Goal: Information Seeking & Learning: Learn about a topic

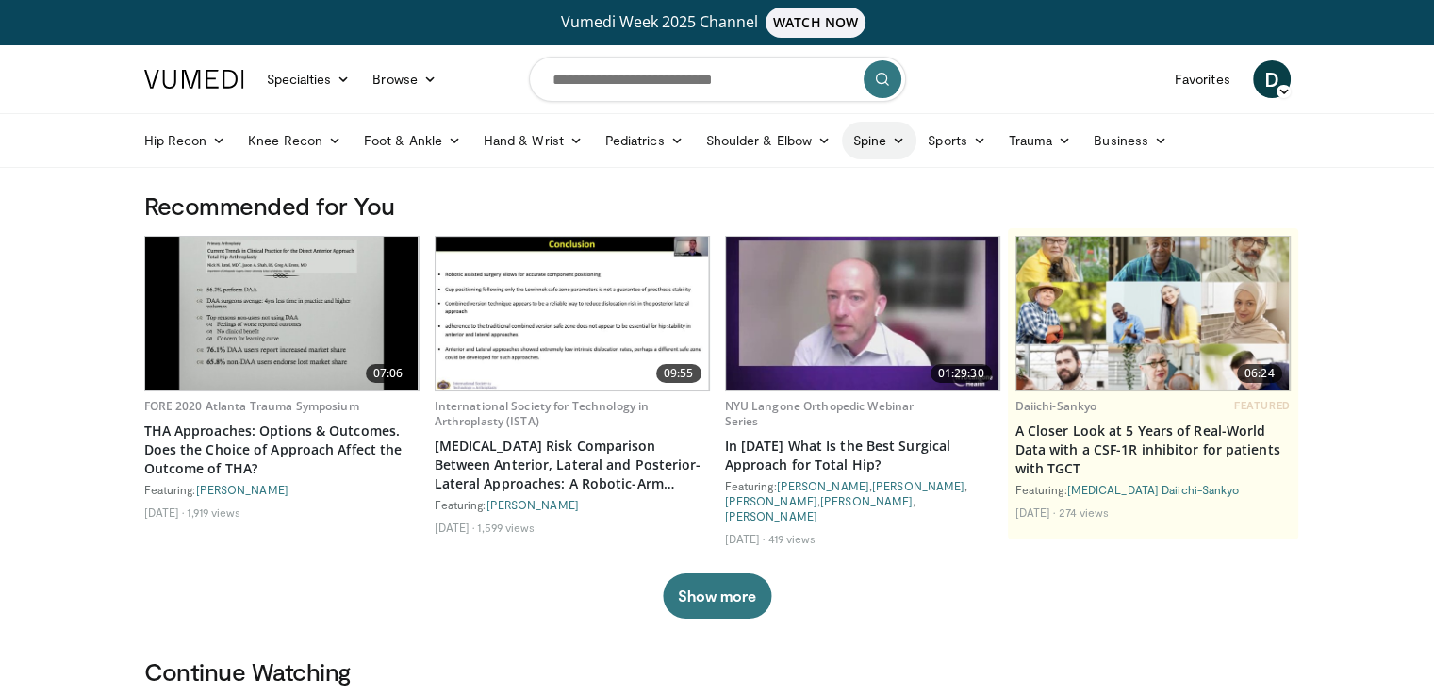
click at [892, 139] on icon at bounding box center [898, 140] width 13 height 13
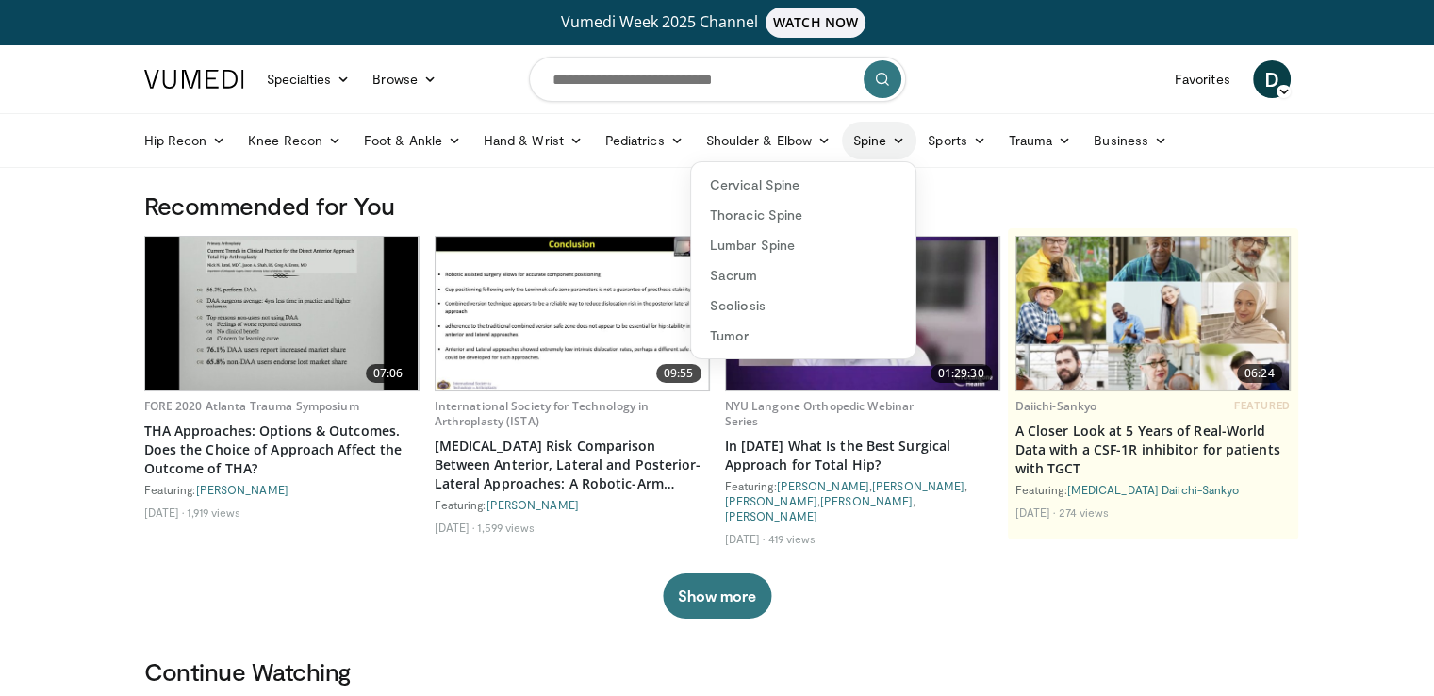
click at [892, 139] on icon at bounding box center [898, 140] width 13 height 13
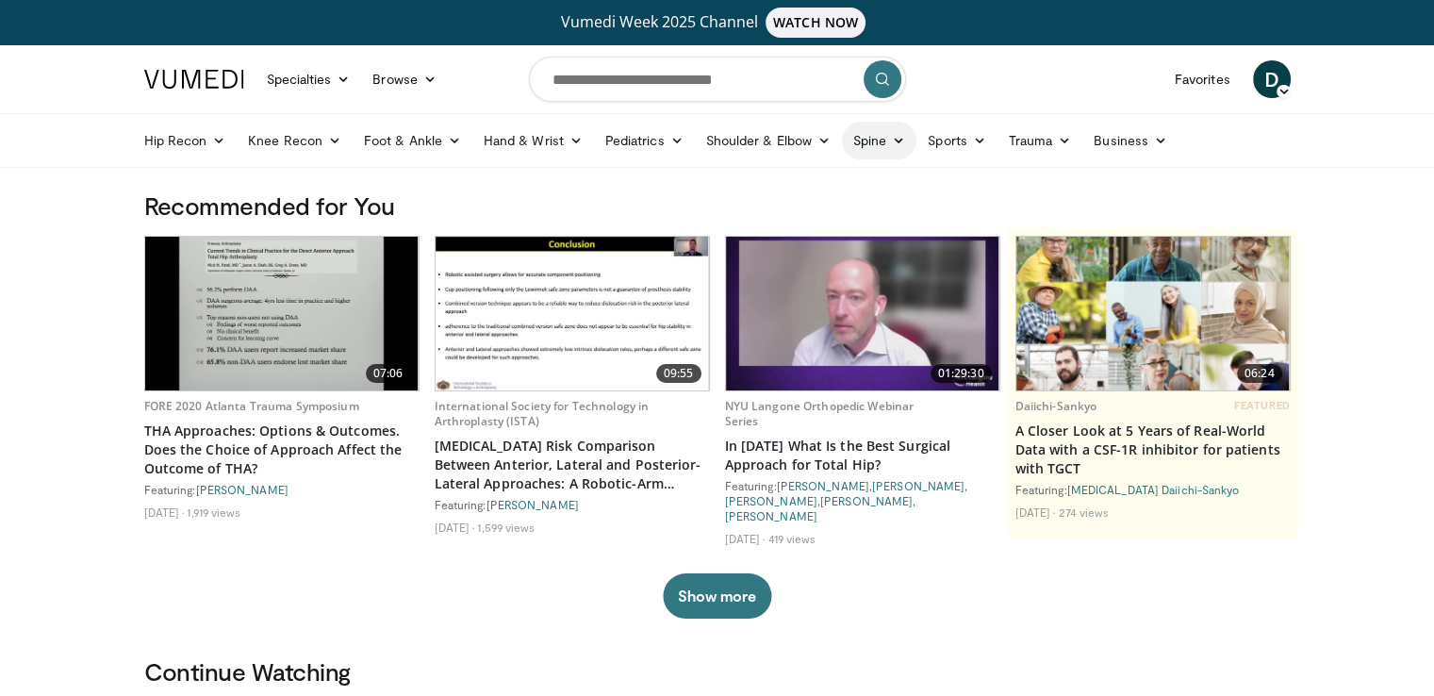
click at [892, 139] on icon at bounding box center [898, 140] width 13 height 13
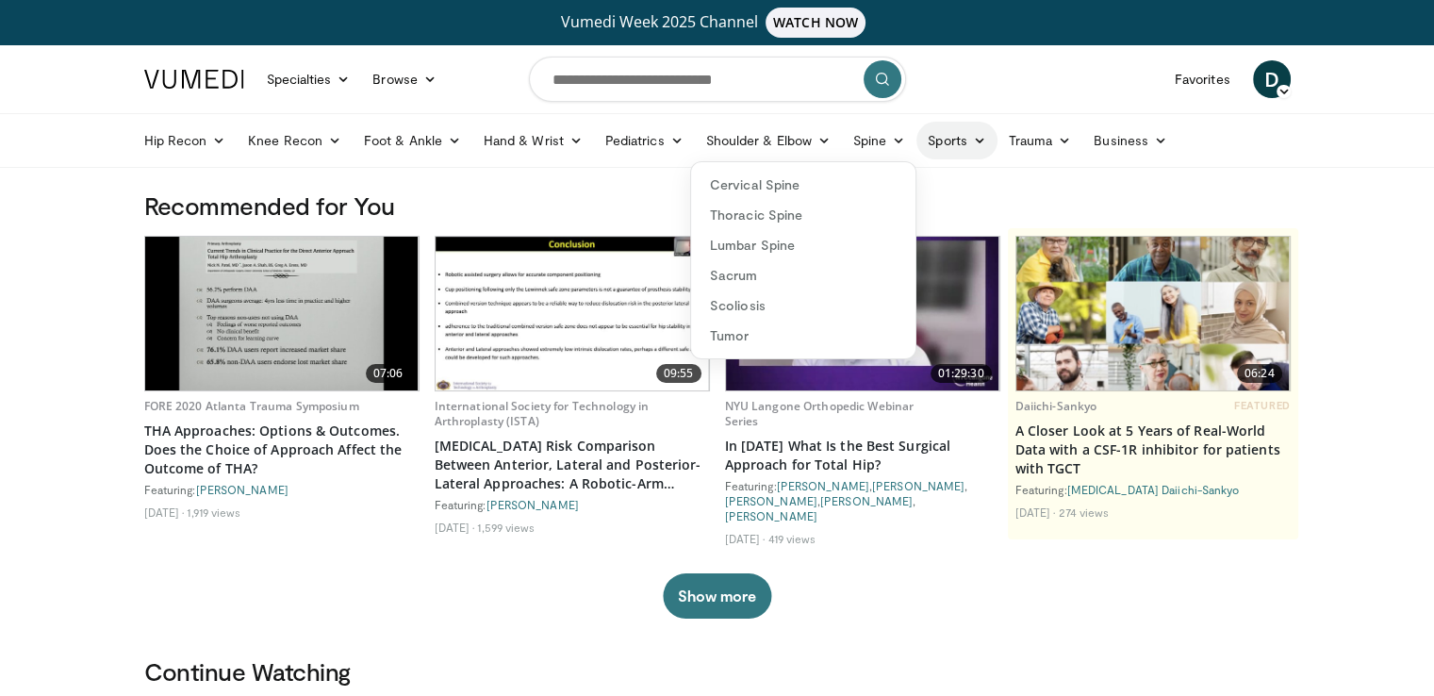
click at [983, 142] on icon at bounding box center [979, 140] width 13 height 13
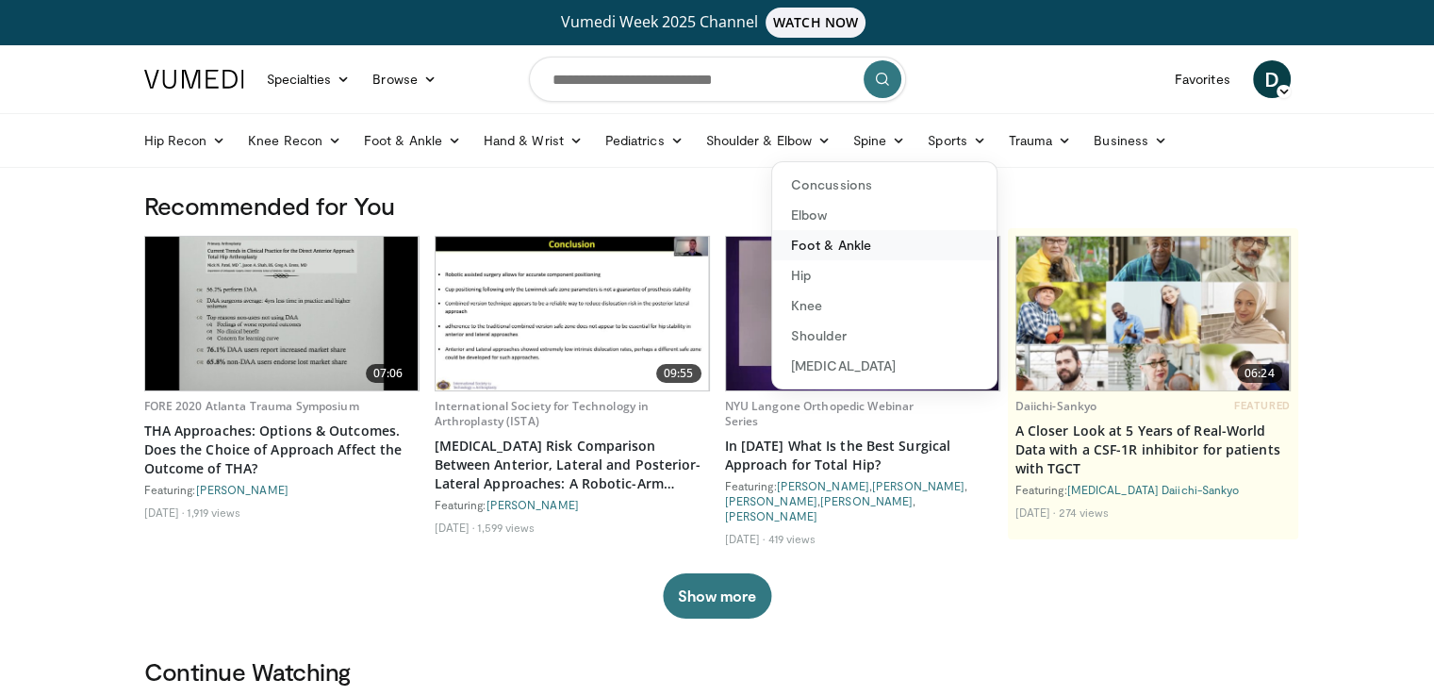
click at [840, 246] on link "Foot & Ankle" at bounding box center [884, 245] width 224 height 30
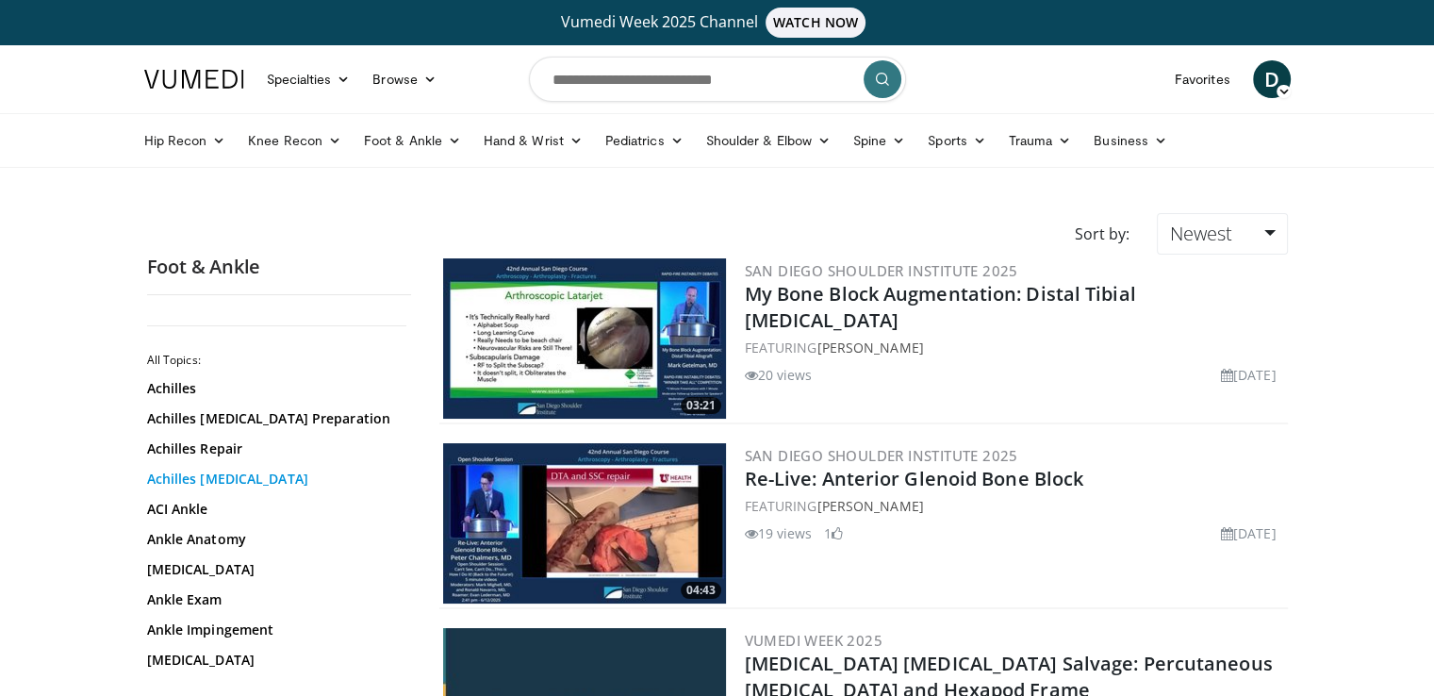
click at [276, 480] on link "Achilles [MEDICAL_DATA]" at bounding box center [274, 479] width 255 height 19
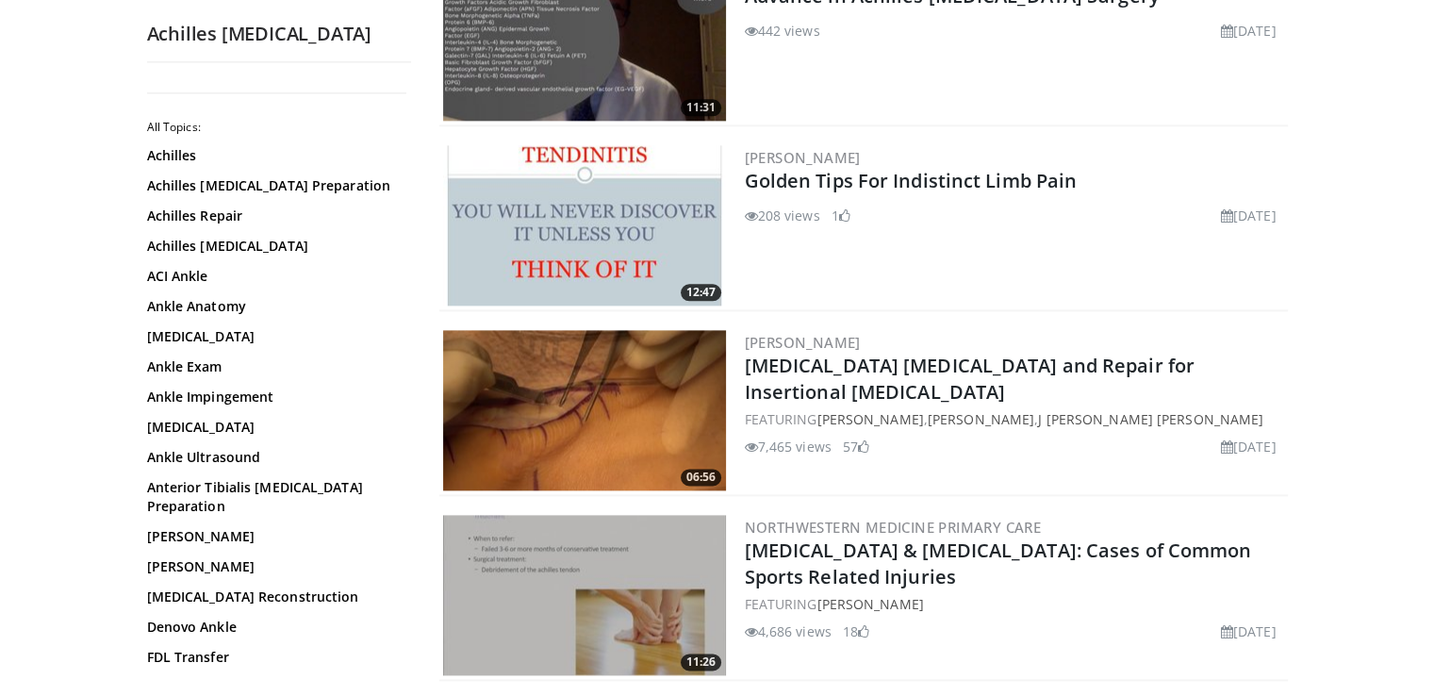
scroll to position [2490, 0]
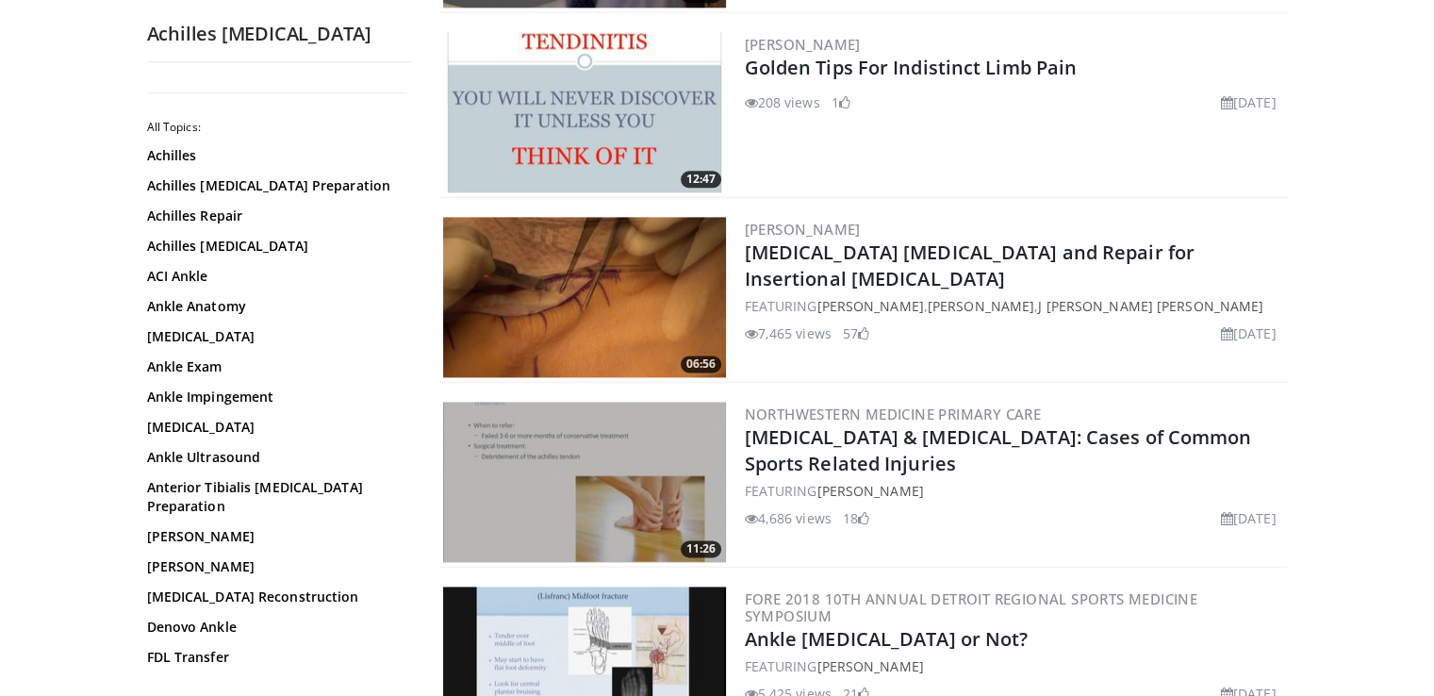
click at [605, 236] on img at bounding box center [584, 297] width 283 height 160
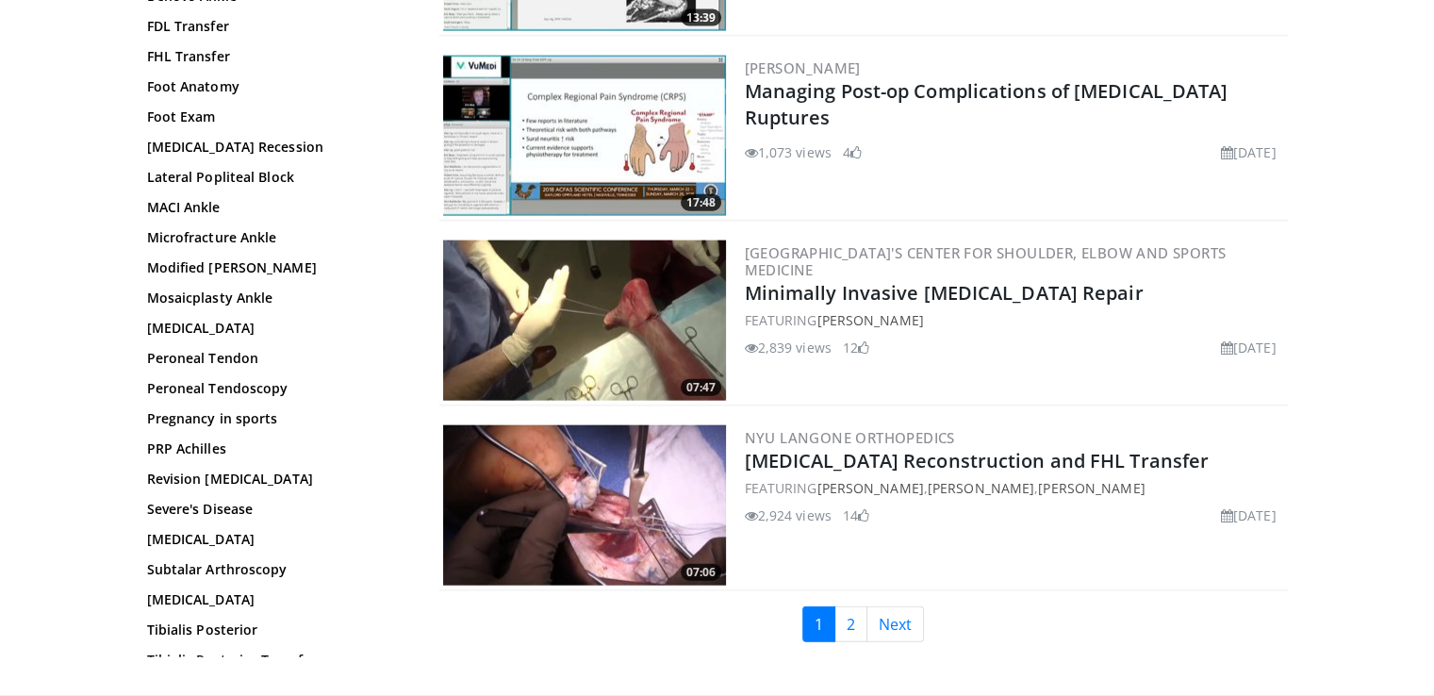
scroll to position [4338, 0]
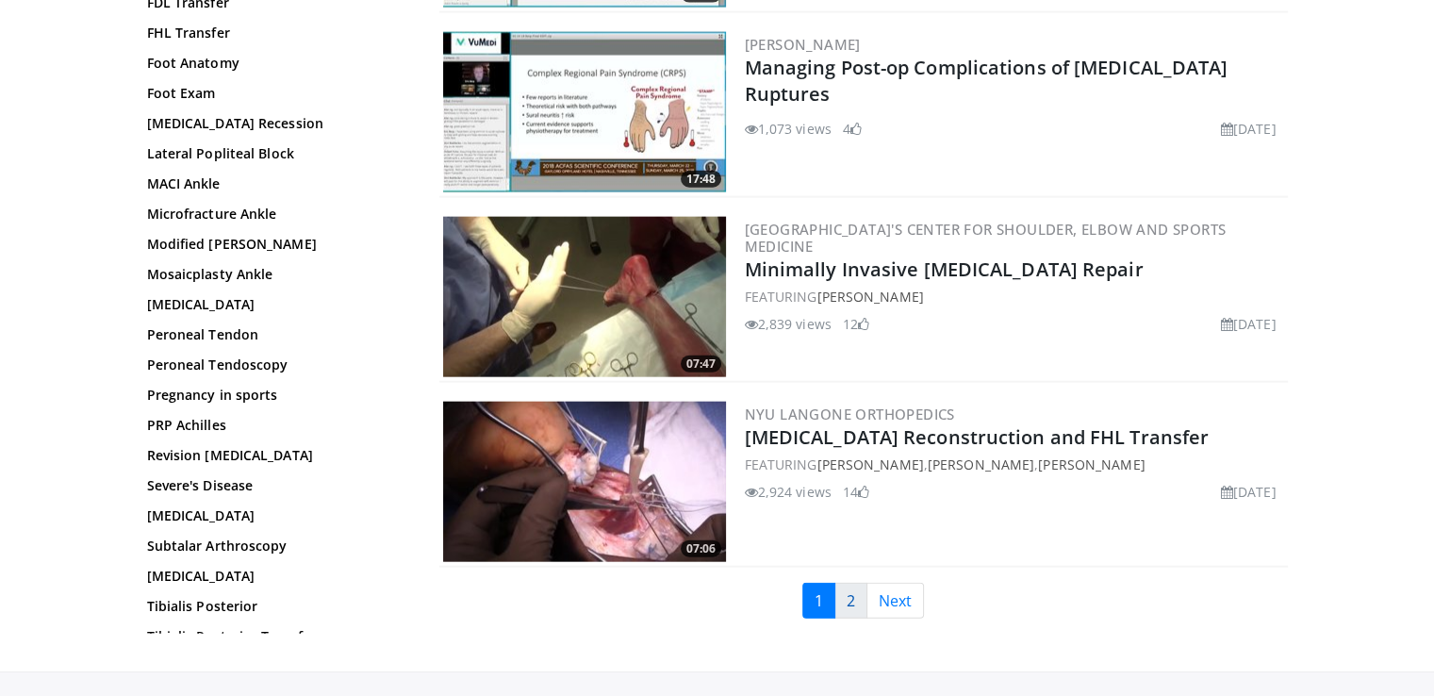
click at [845, 583] on link "2" at bounding box center [851, 601] width 33 height 36
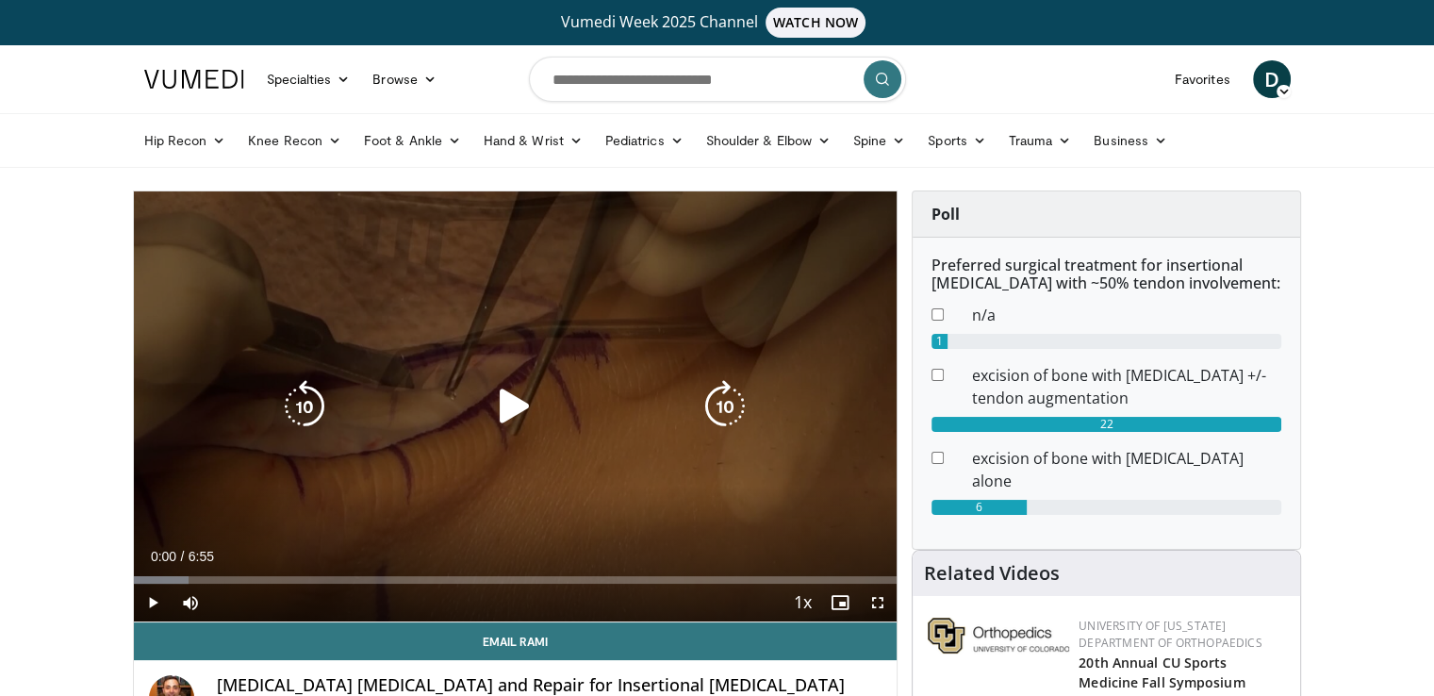
click at [512, 405] on icon "Video Player" at bounding box center [515, 406] width 53 height 53
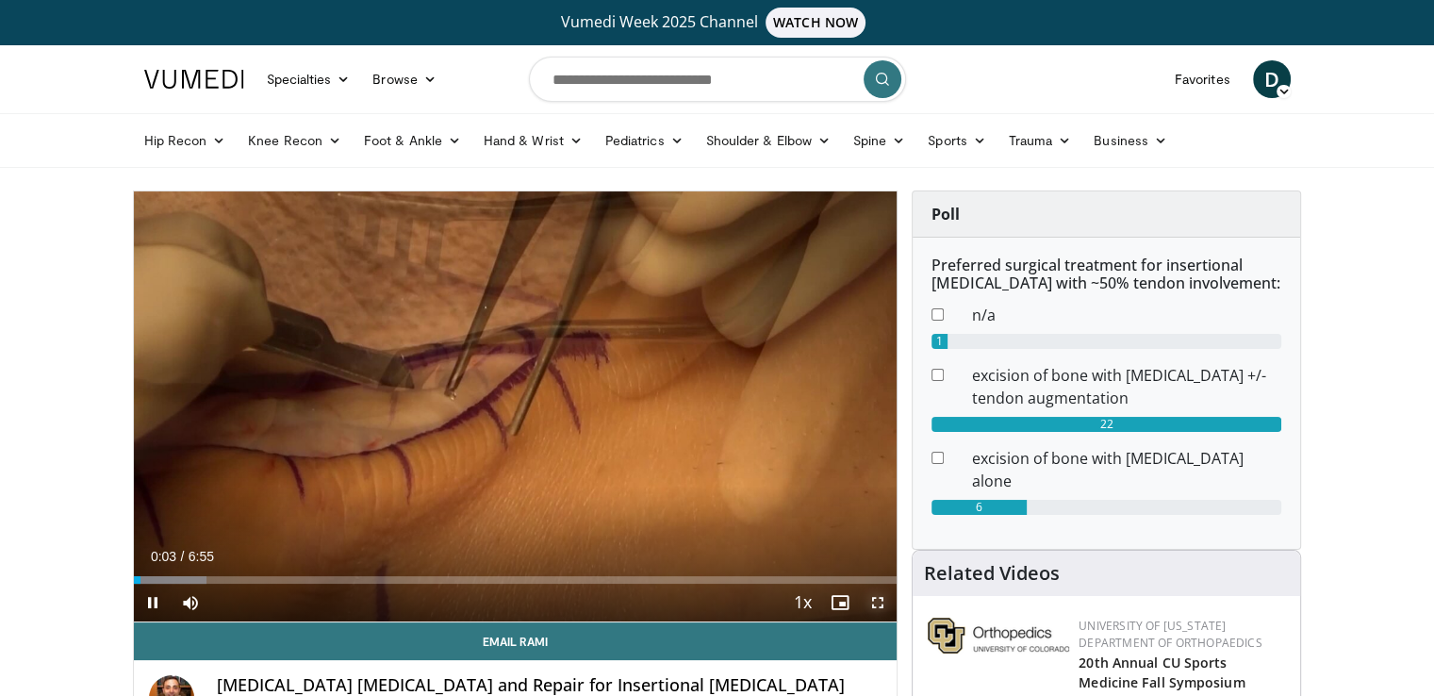
click at [879, 605] on span "Video Player" at bounding box center [878, 603] width 38 height 38
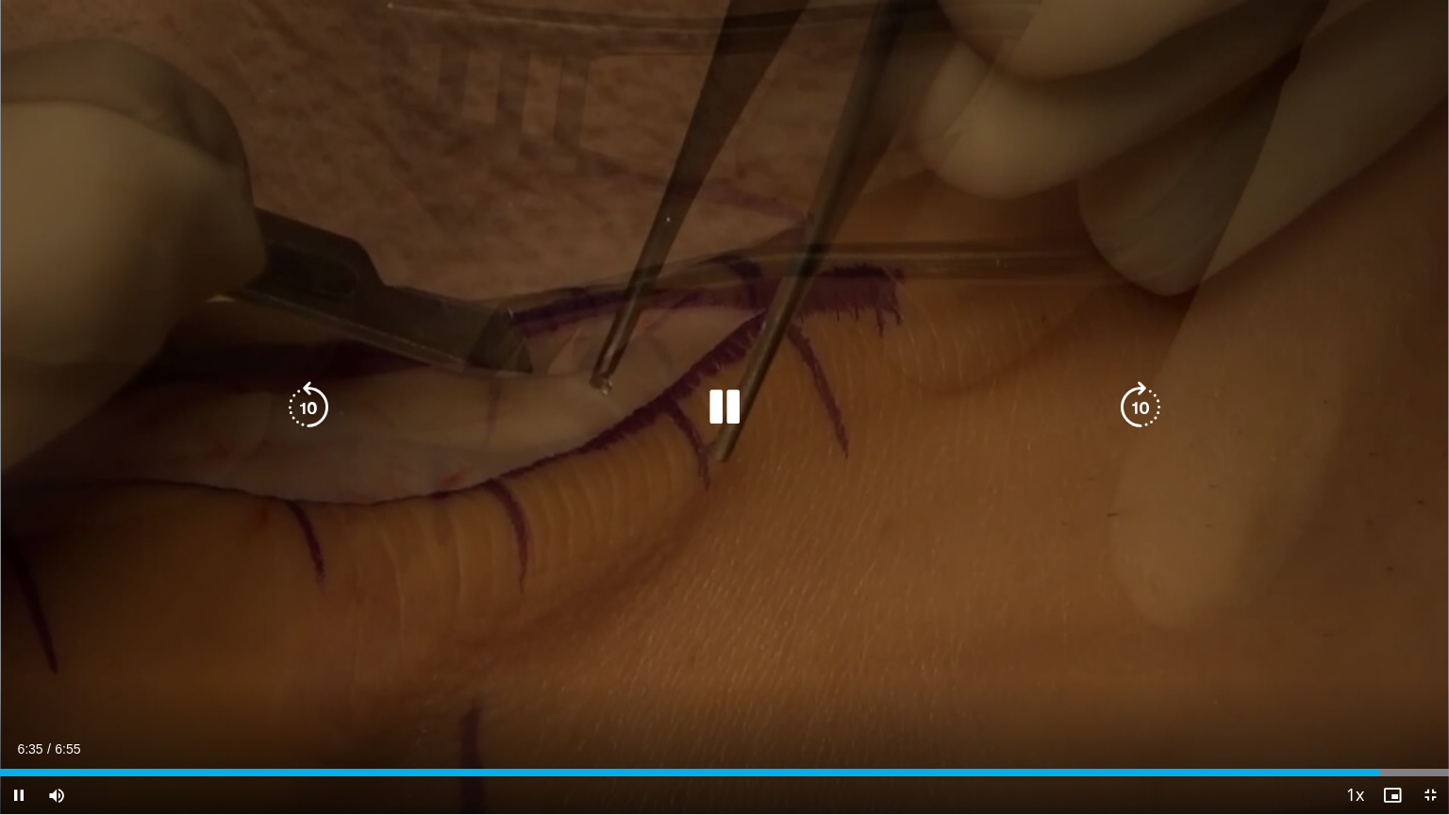
click at [719, 404] on icon "Video Player" at bounding box center [724, 407] width 53 height 53
click at [692, 653] on div "10 seconds Tap to unmute" at bounding box center [724, 407] width 1449 height 814
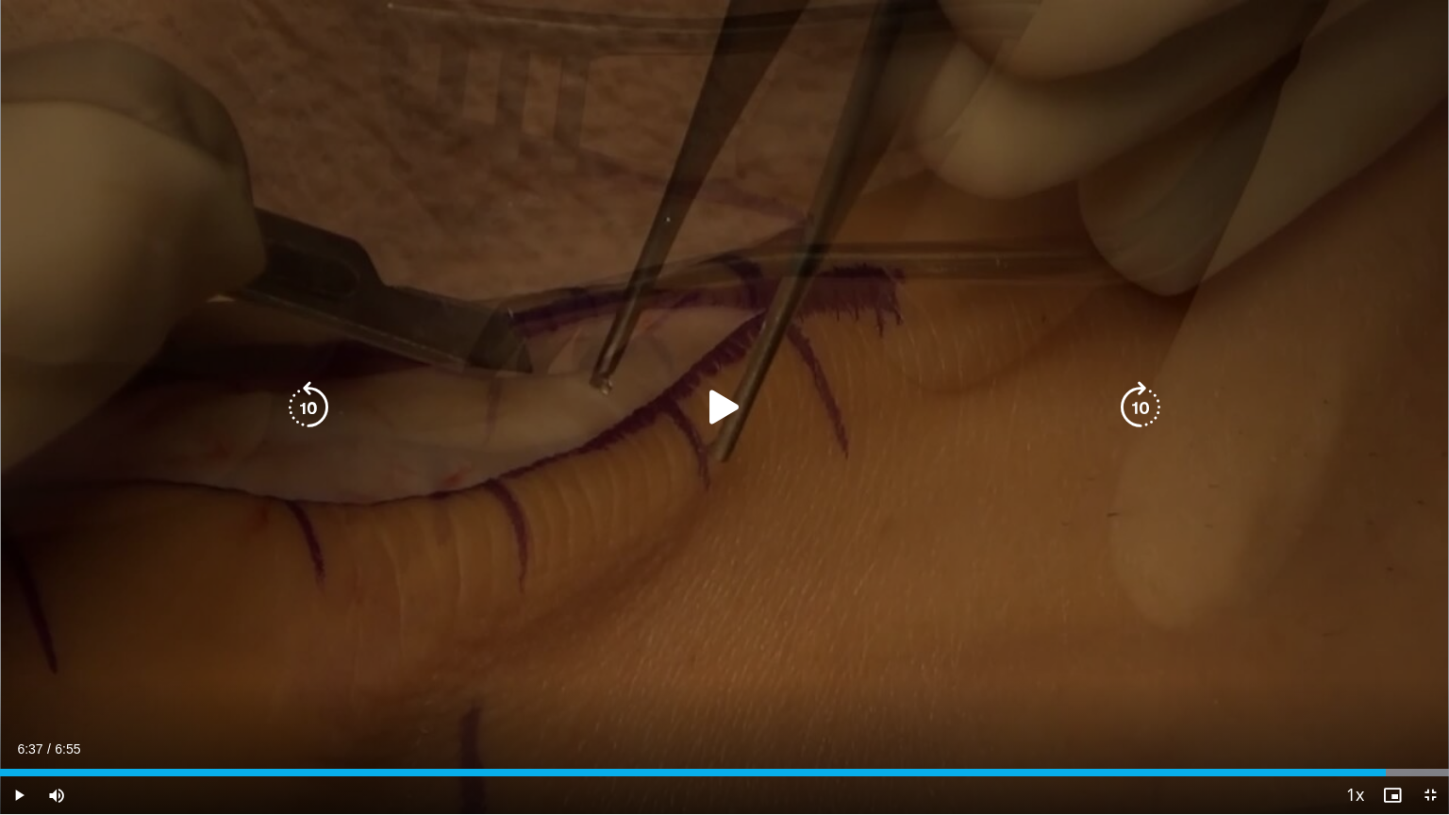
click at [690, 681] on div "10 seconds Tap to unmute" at bounding box center [724, 407] width 1449 height 814
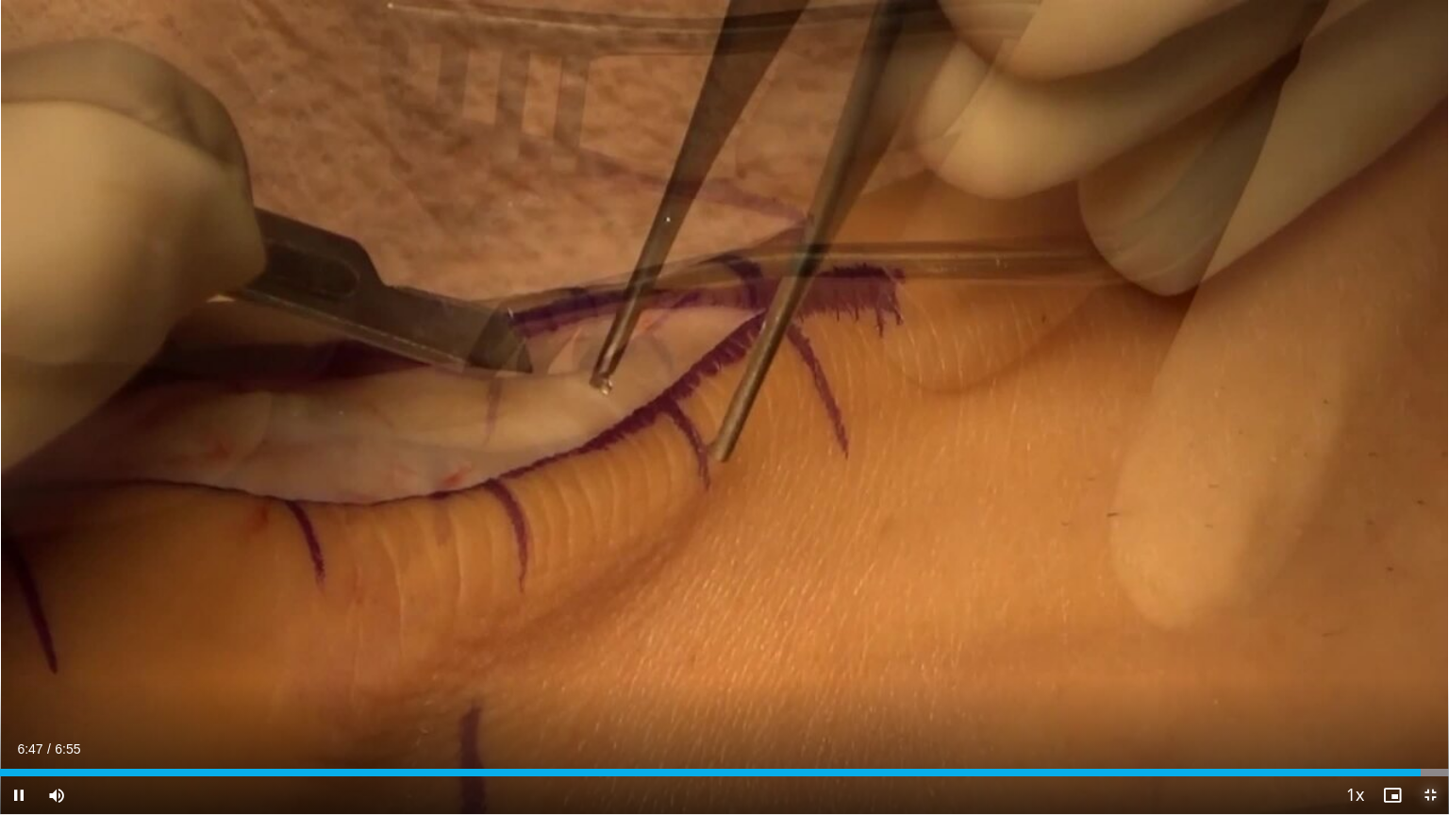
drag, startPoint x: 1428, startPoint y: 788, endPoint x: 1430, endPoint y: 803, distance: 14.3
click at [1430, 695] on span "Video Player" at bounding box center [1430, 795] width 38 height 38
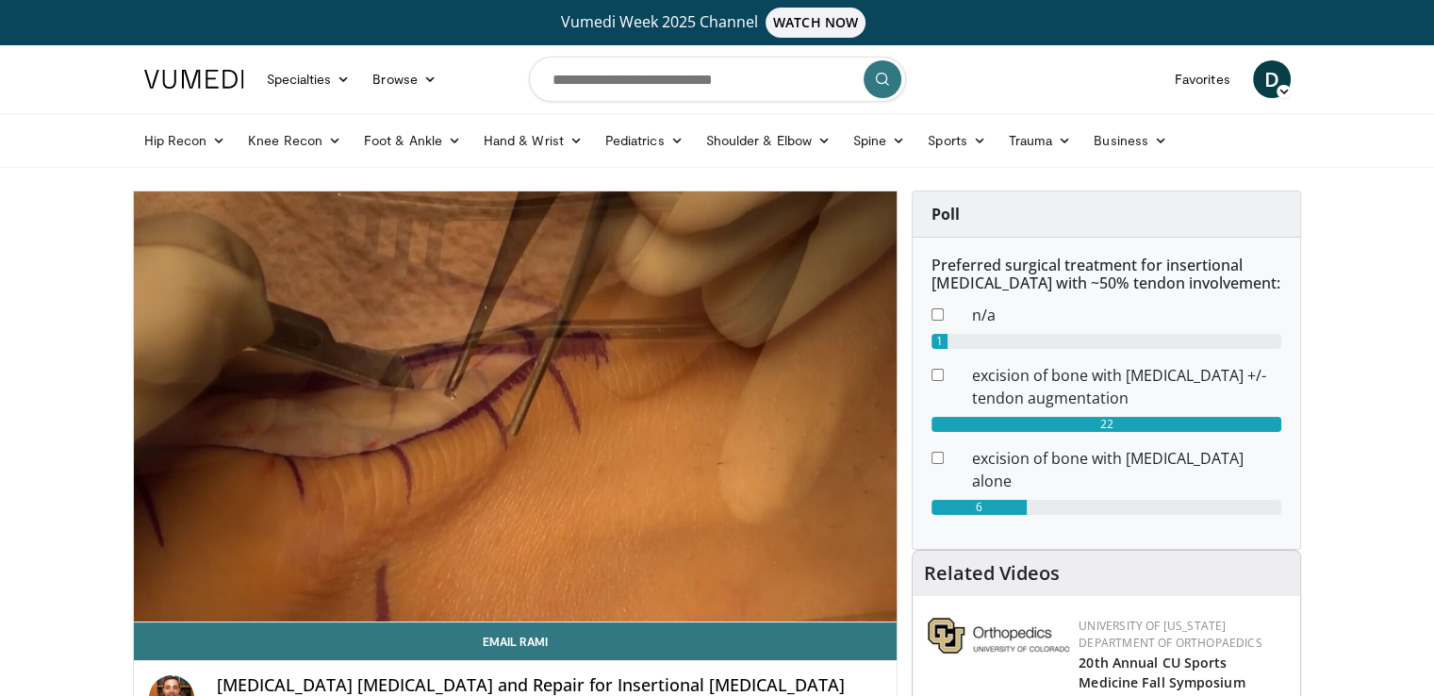
click at [1034, 538] on div "Preferred surgical treatment for insertional Achilles tendinopathy with ~50% te…" at bounding box center [1107, 393] width 388 height 311
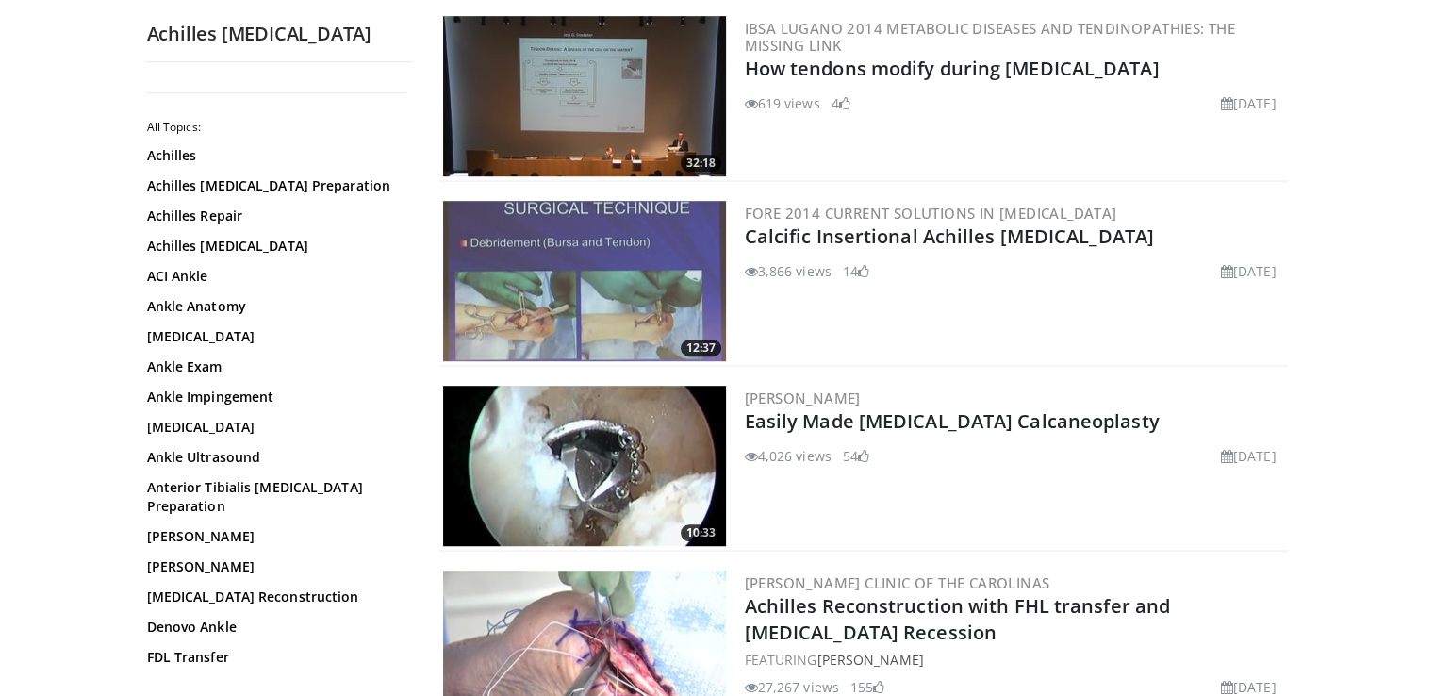
scroll to position [1169, 0]
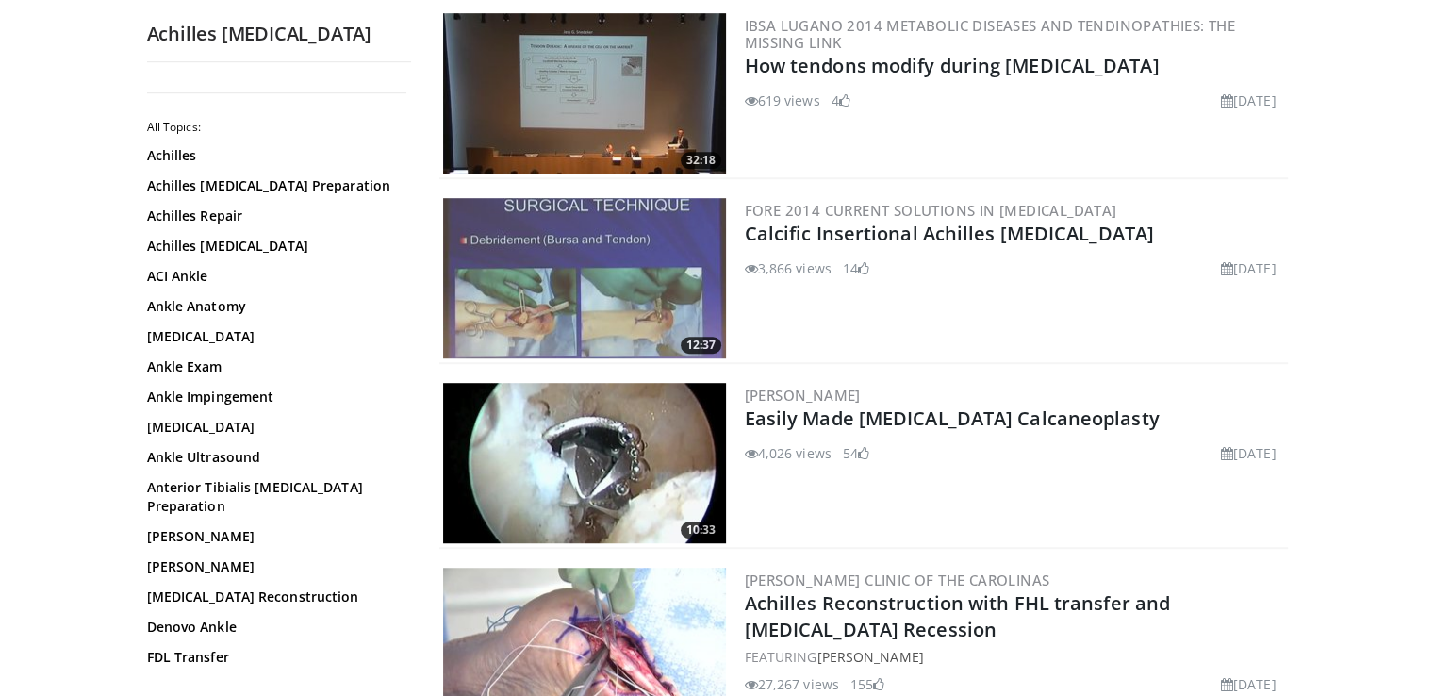
click at [660, 440] on img at bounding box center [584, 463] width 283 height 160
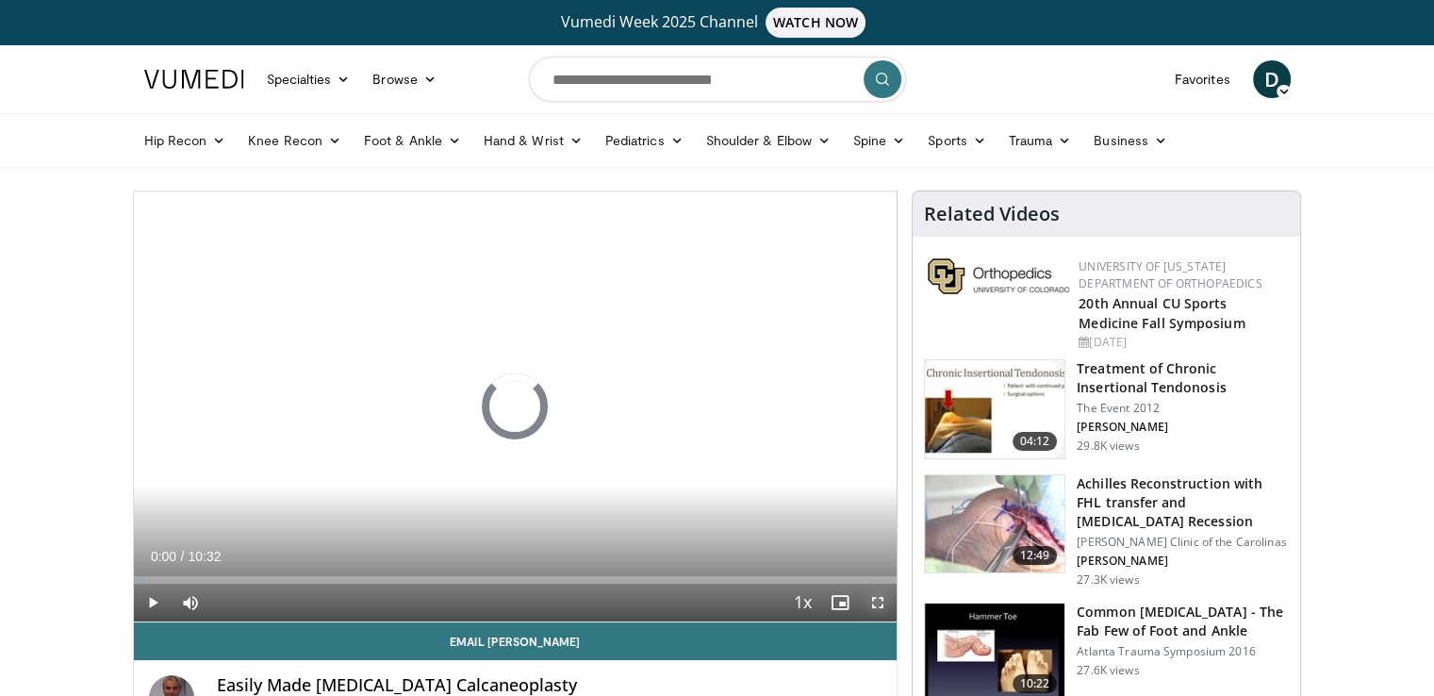
click at [880, 599] on span "Video Player" at bounding box center [878, 603] width 38 height 38
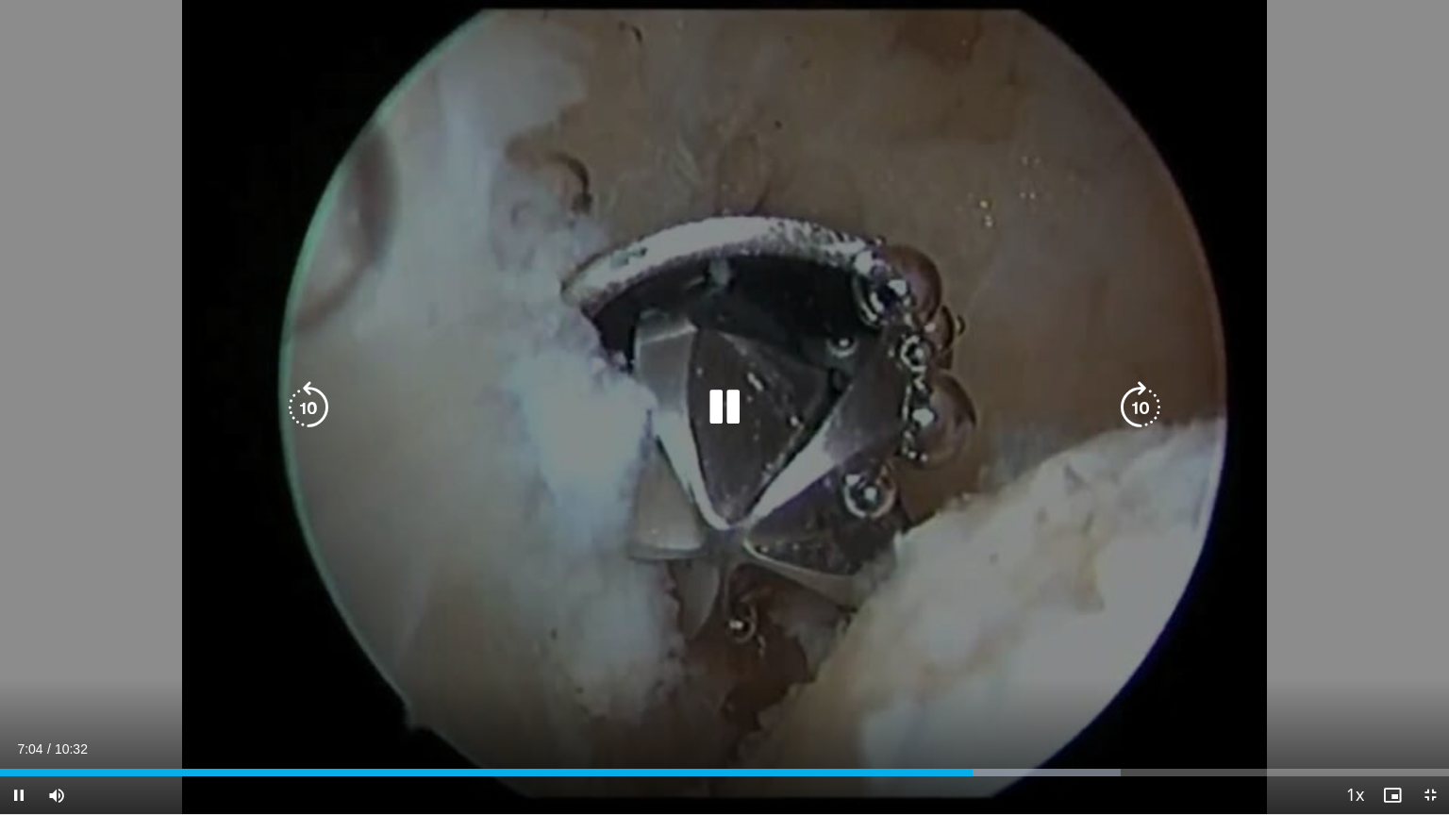
click at [1122, 622] on div "10 seconds Tap to unmute" at bounding box center [724, 407] width 1449 height 814
click at [961, 472] on div "10 seconds Tap to unmute" at bounding box center [724, 407] width 1449 height 814
click at [1018, 629] on div "10 seconds Tap to unmute" at bounding box center [724, 407] width 1449 height 814
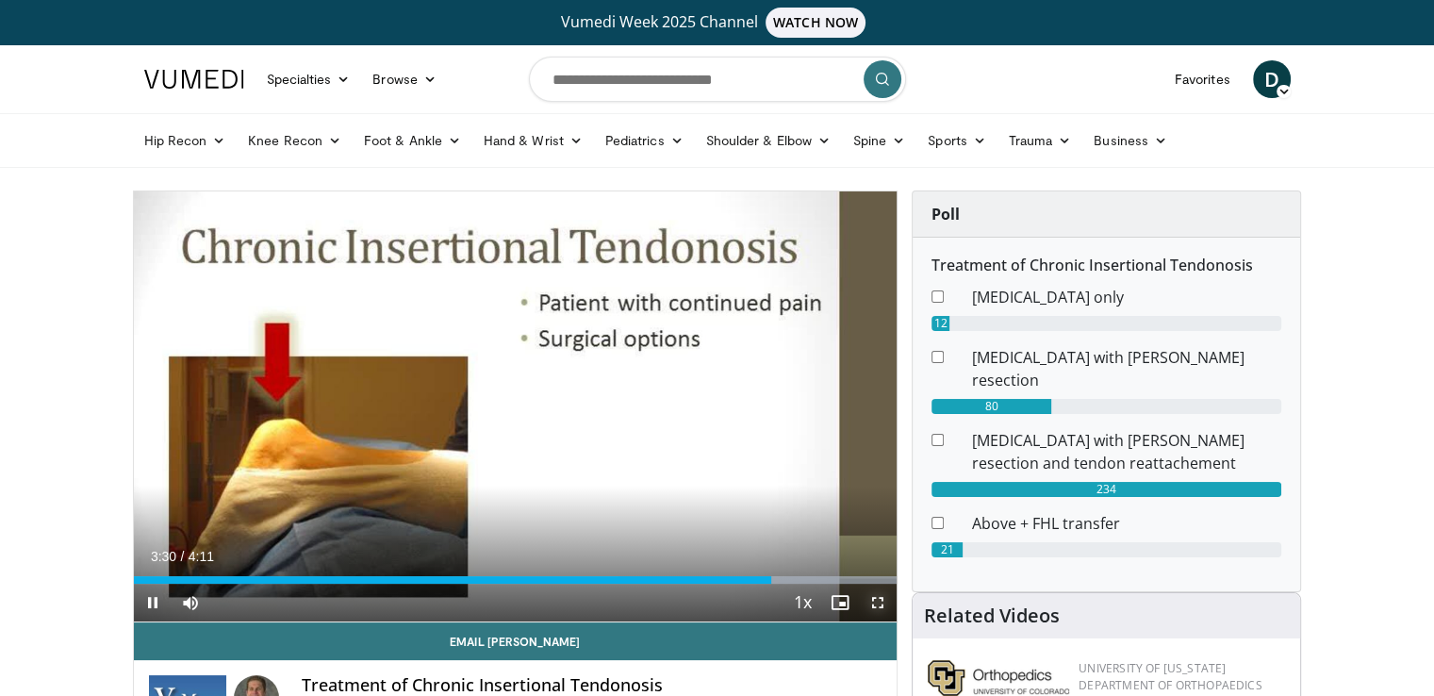
click at [877, 604] on span "Video Player" at bounding box center [878, 603] width 38 height 38
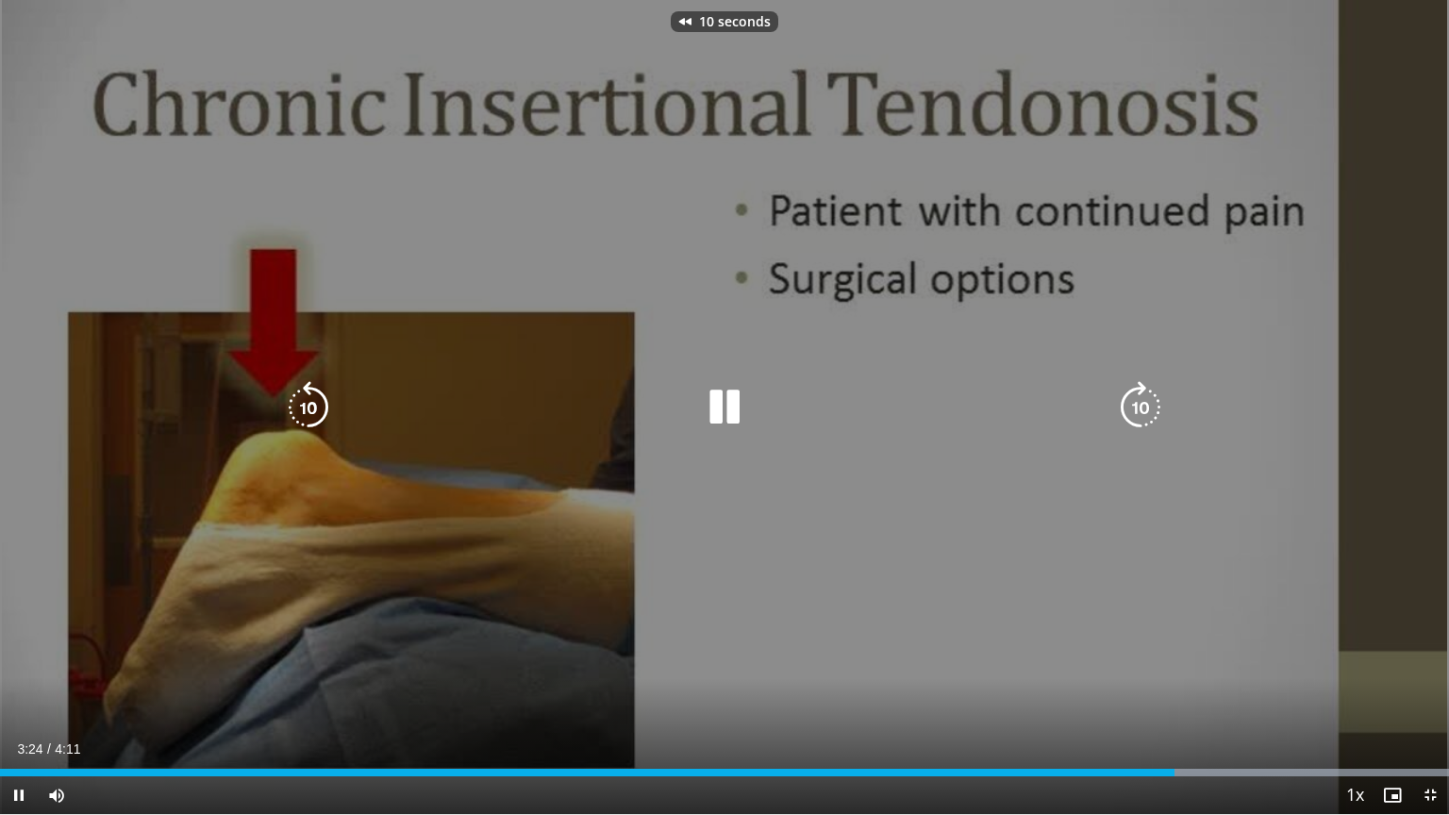
click at [716, 540] on div "10 seconds Tap to unmute" at bounding box center [724, 407] width 1449 height 814
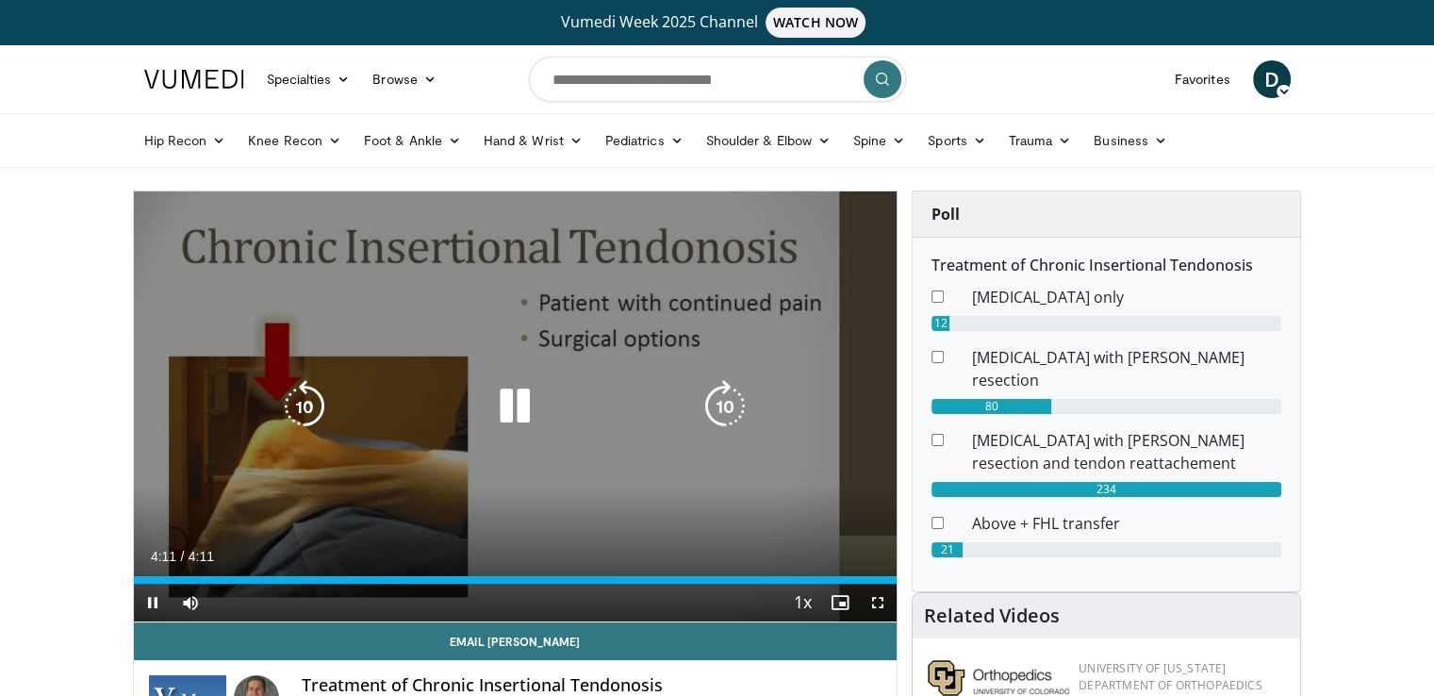
click at [519, 418] on button "Video Player" at bounding box center [515, 407] width 38 height 38
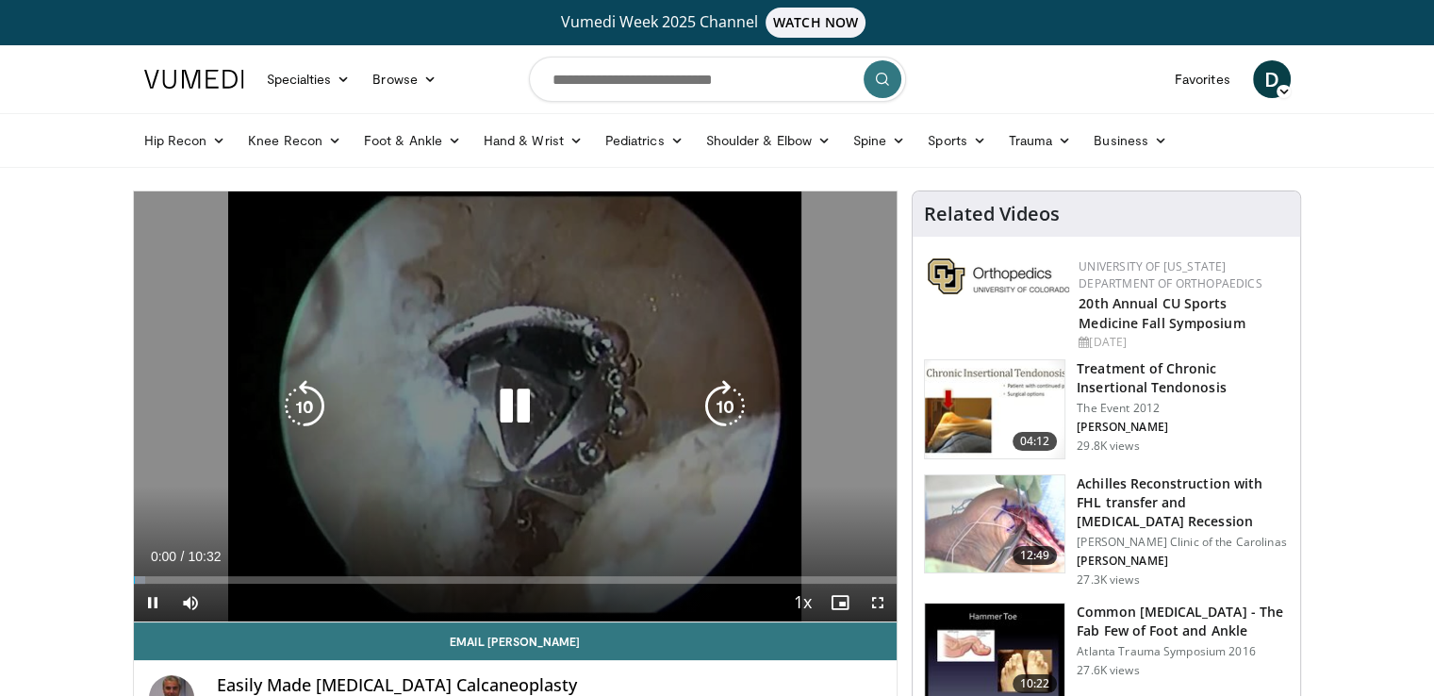
click at [522, 406] on icon "Video Player" at bounding box center [515, 406] width 53 height 53
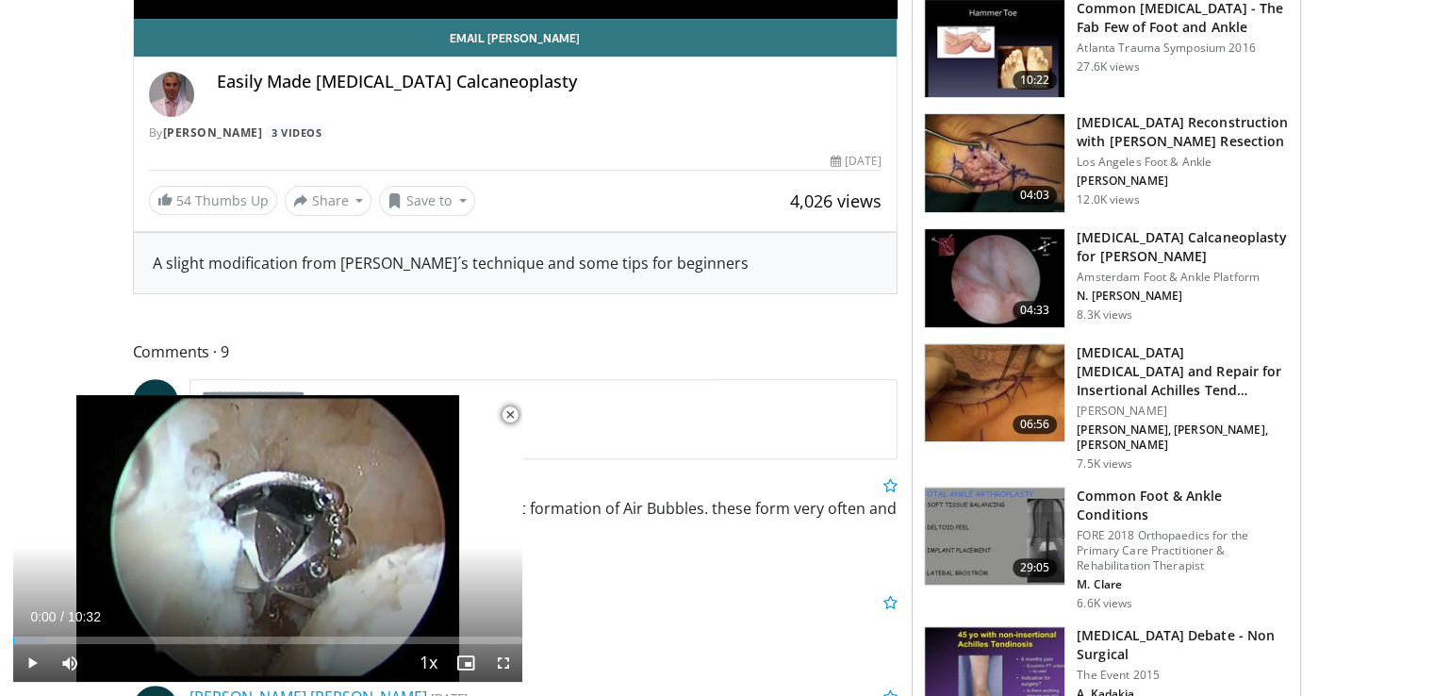
scroll to position [641, 0]
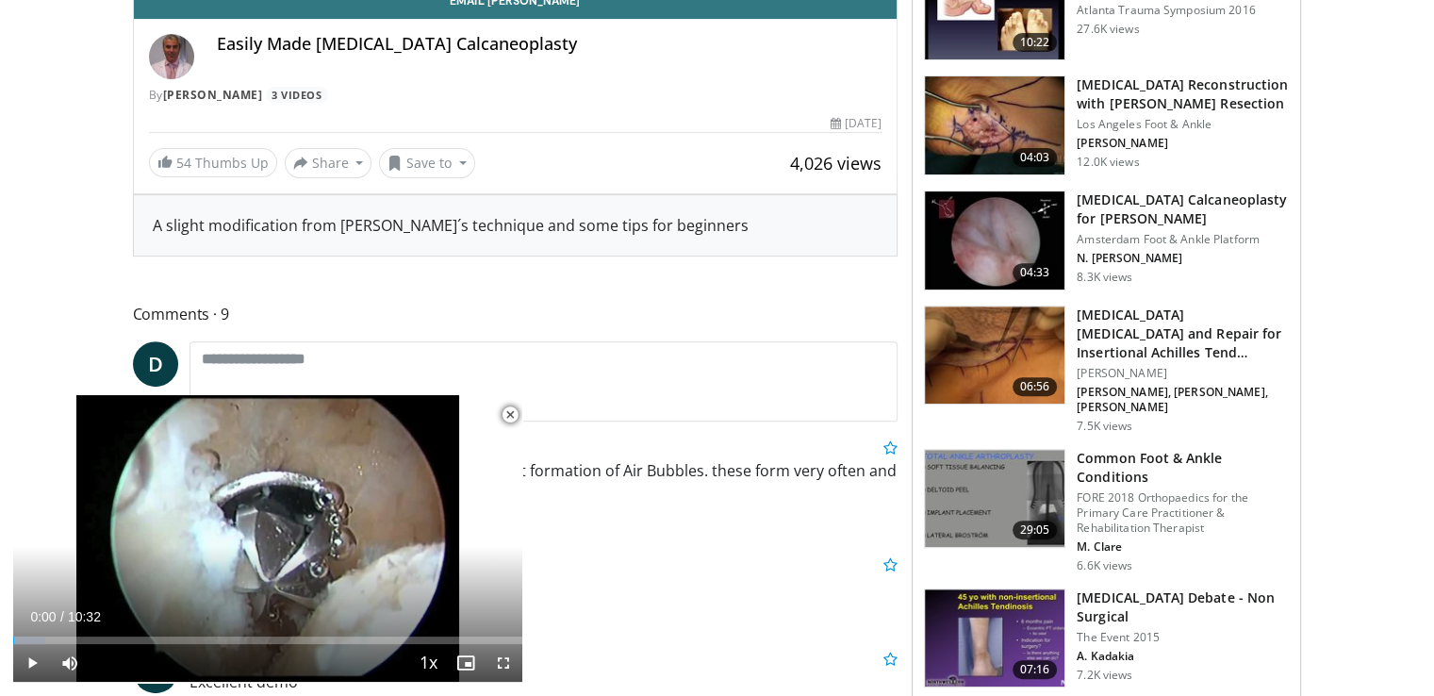
click at [1165, 210] on h3 "[MEDICAL_DATA] Calcaneoplasty for [PERSON_NAME]" at bounding box center [1183, 209] width 212 height 38
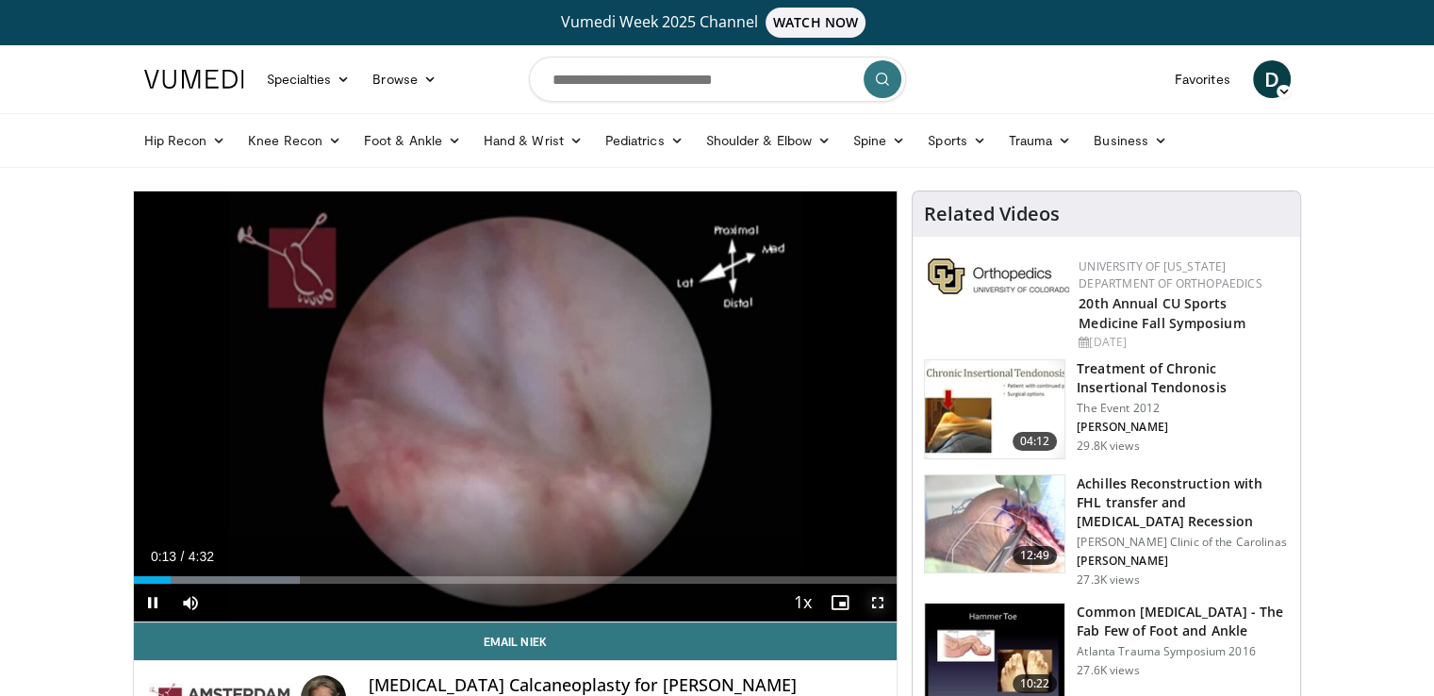
click at [880, 611] on span "Video Player" at bounding box center [878, 603] width 38 height 38
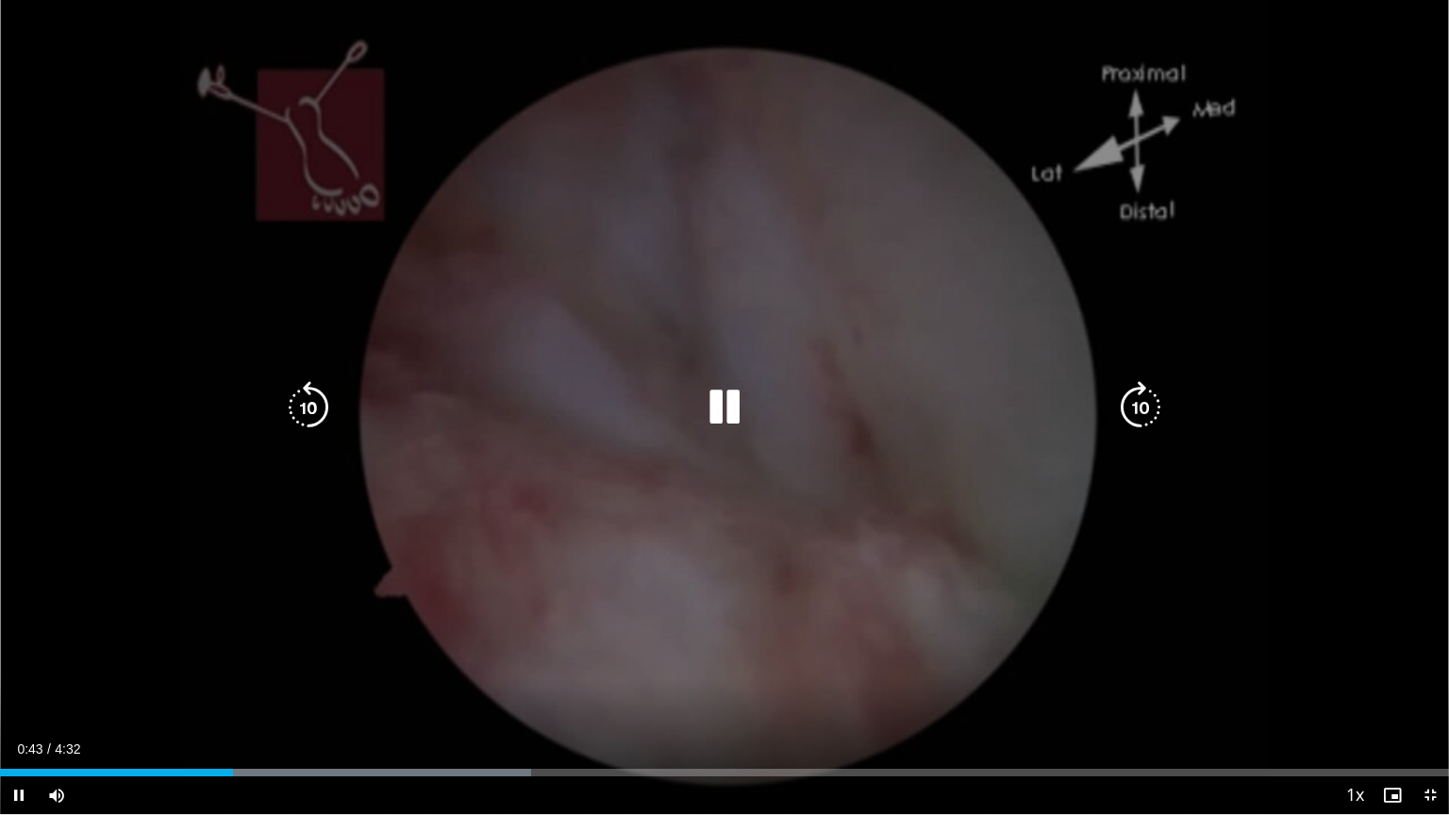
click at [700, 555] on div "10 seconds Tap to unmute" at bounding box center [724, 407] width 1449 height 814
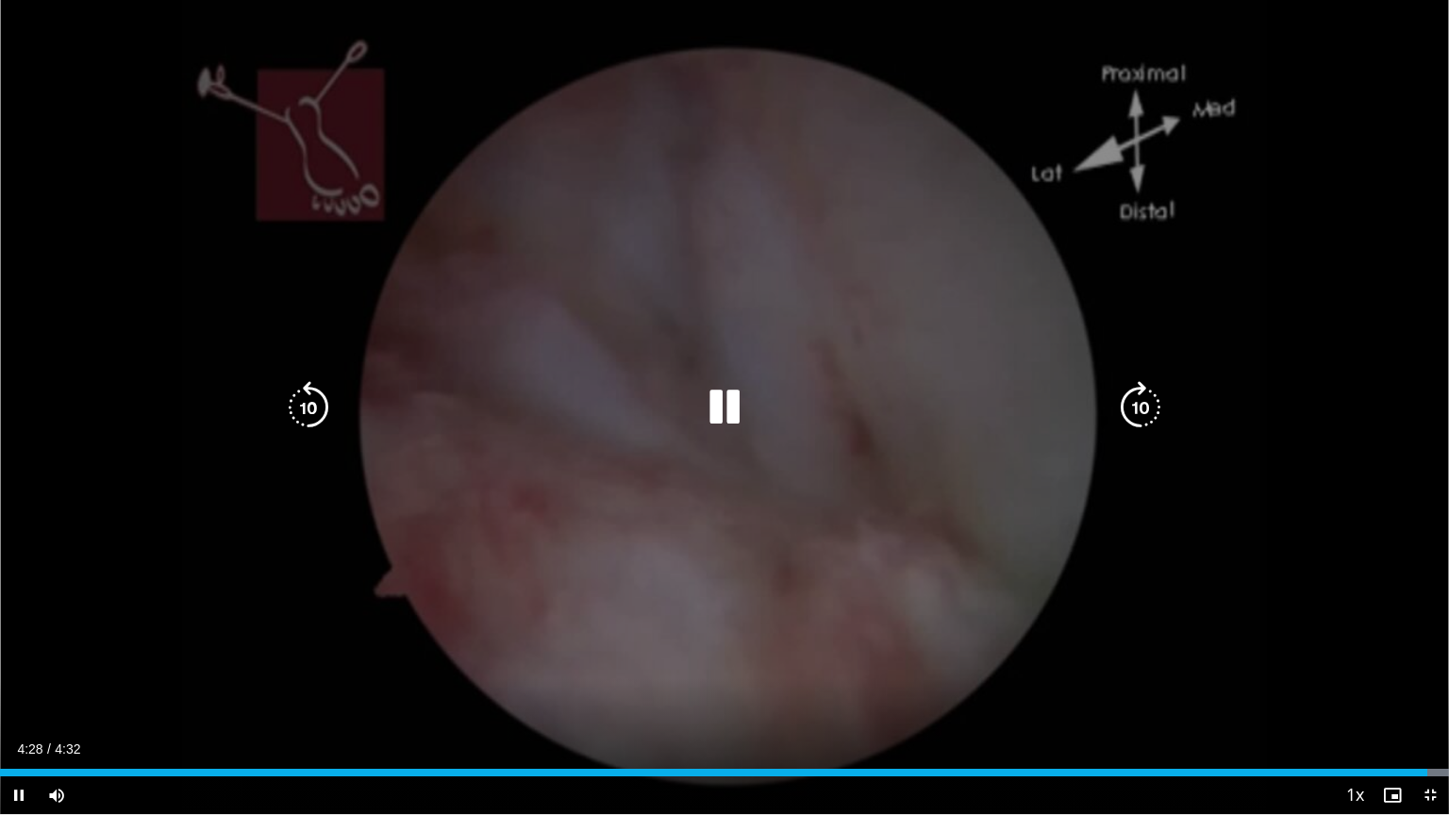
click at [726, 400] on icon "Video Player" at bounding box center [724, 407] width 53 height 53
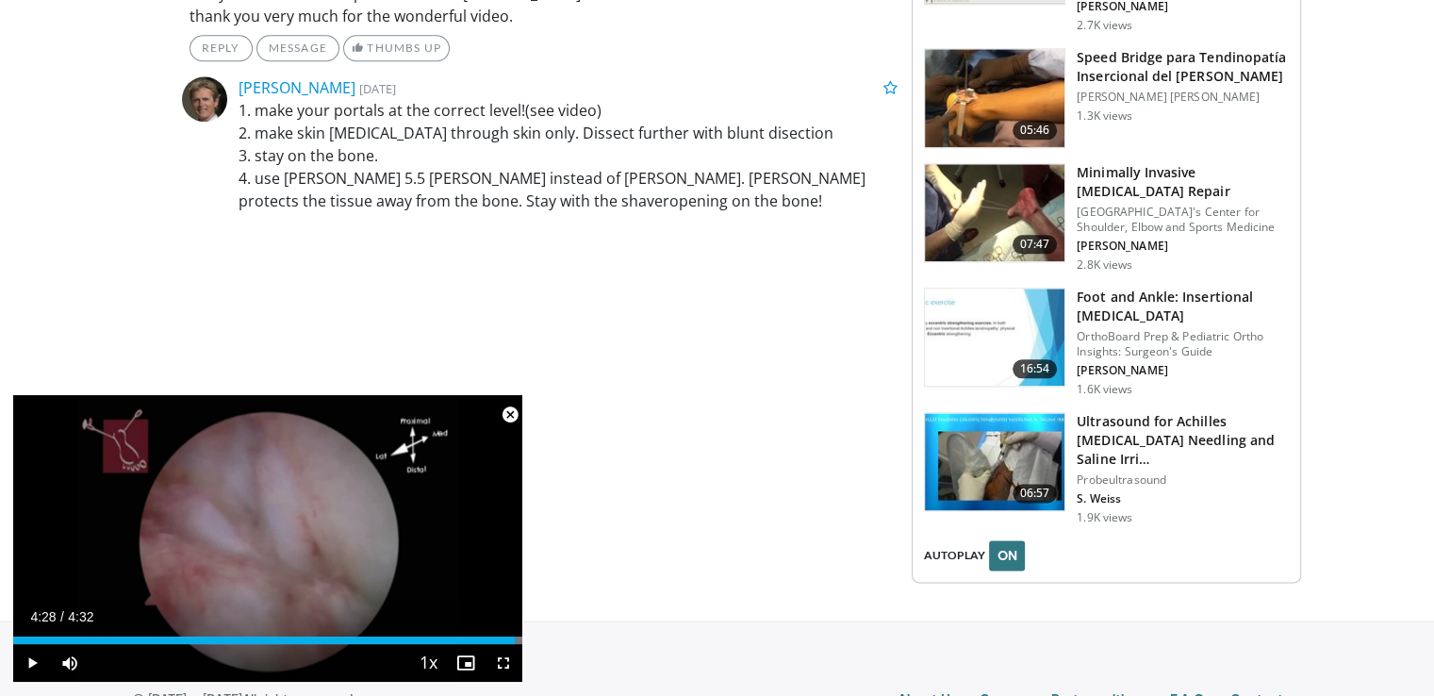
scroll to position [2339, 0]
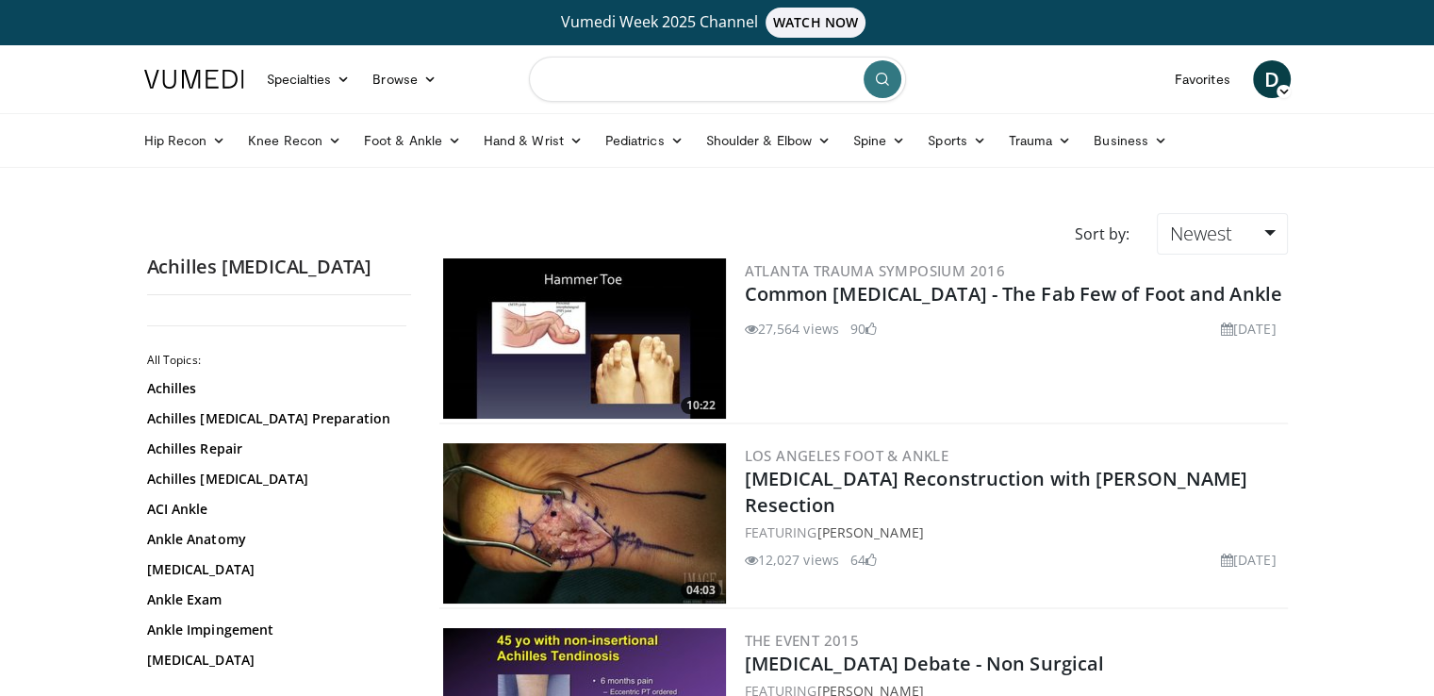
click at [758, 74] on input "Search topics, interventions" at bounding box center [717, 79] width 377 height 45
click at [728, 79] on input "**********" at bounding box center [717, 79] width 377 height 45
type input "*"
type input "**********"
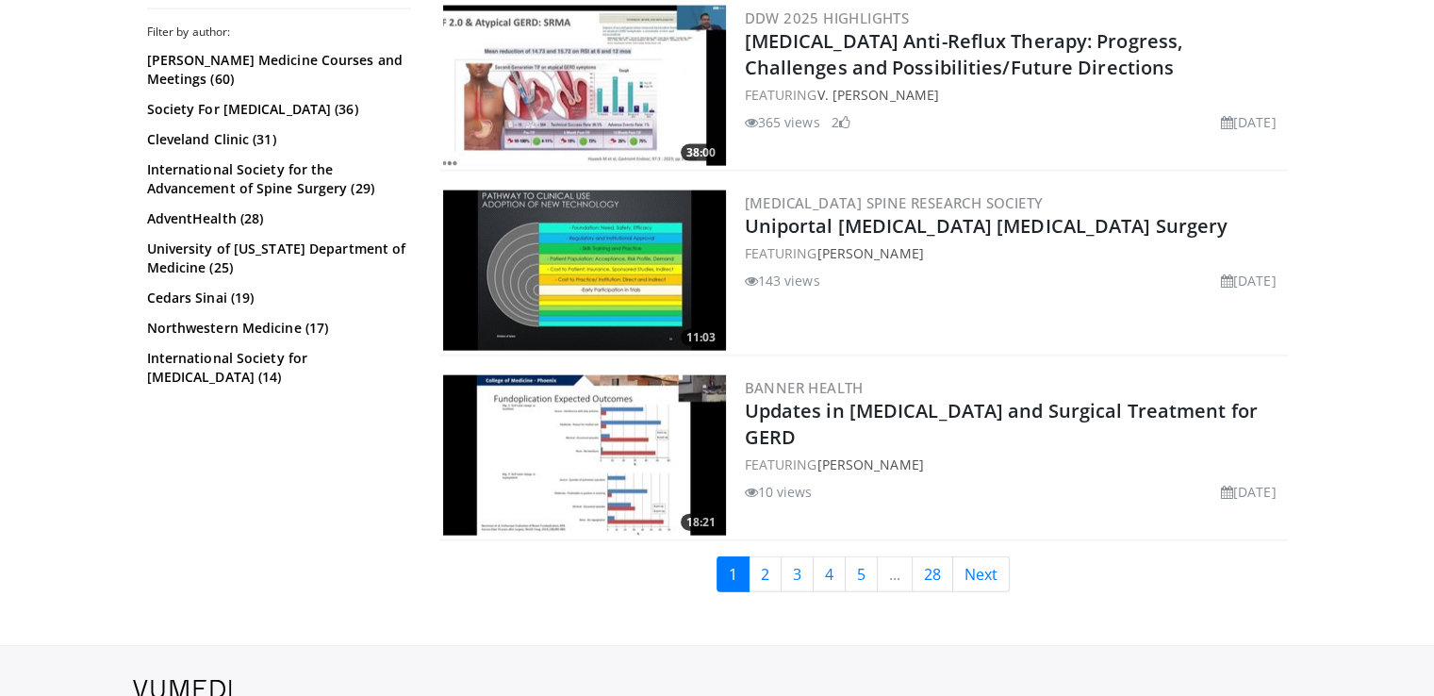
scroll to position [4407, 0]
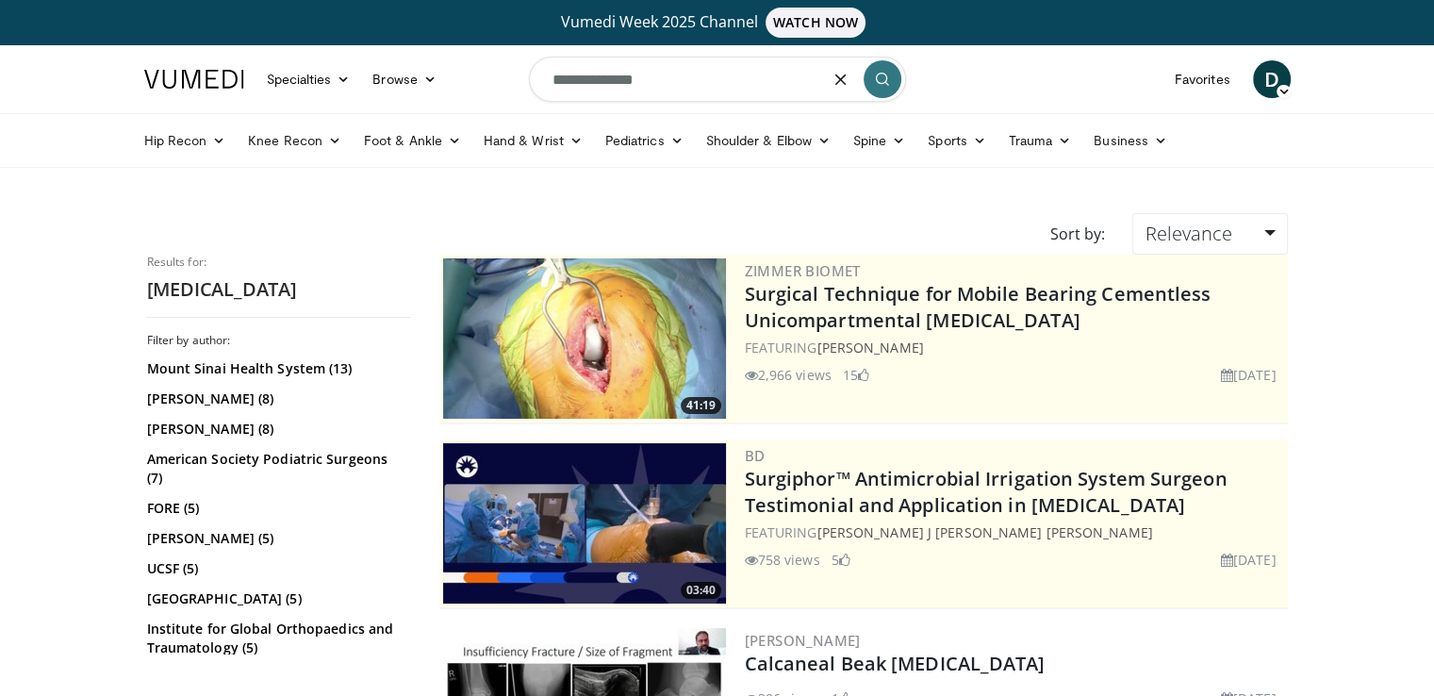
click at [649, 84] on input "**********" at bounding box center [717, 79] width 377 height 45
type input "*"
type input "**********"
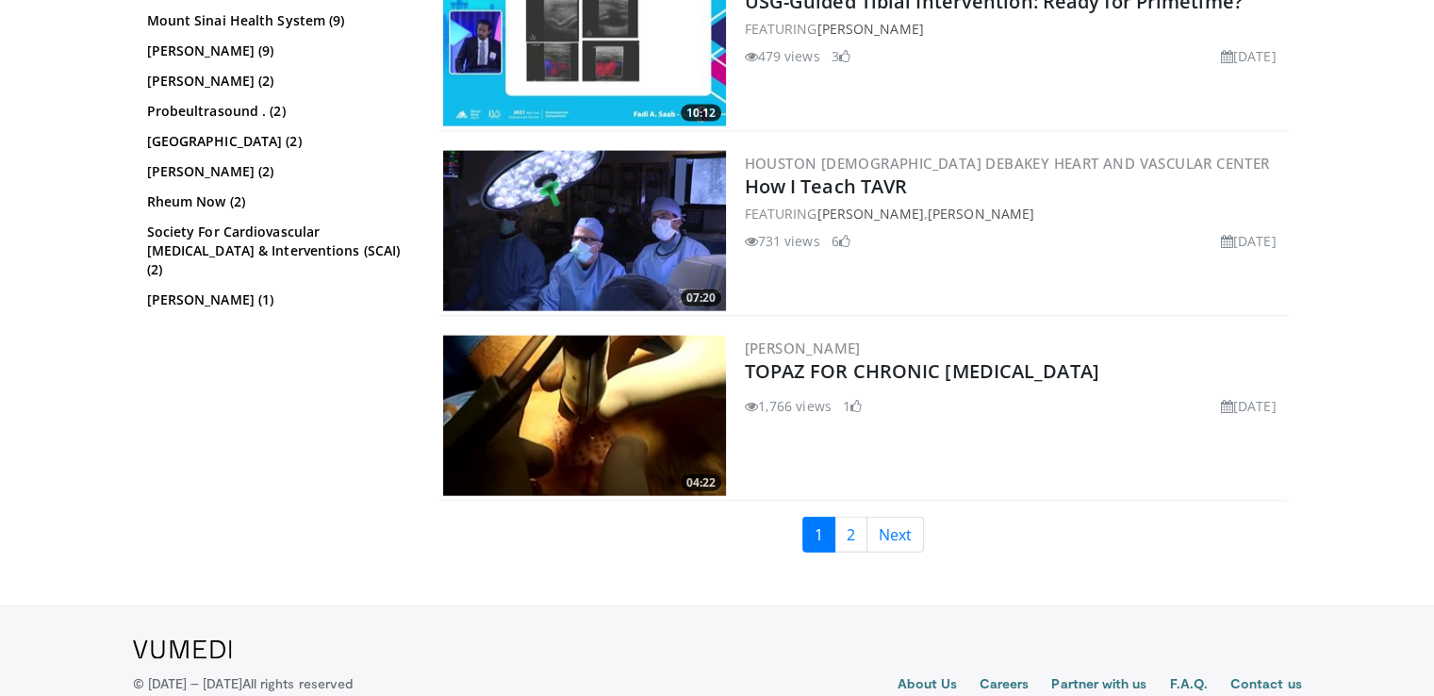
scroll to position [4407, 0]
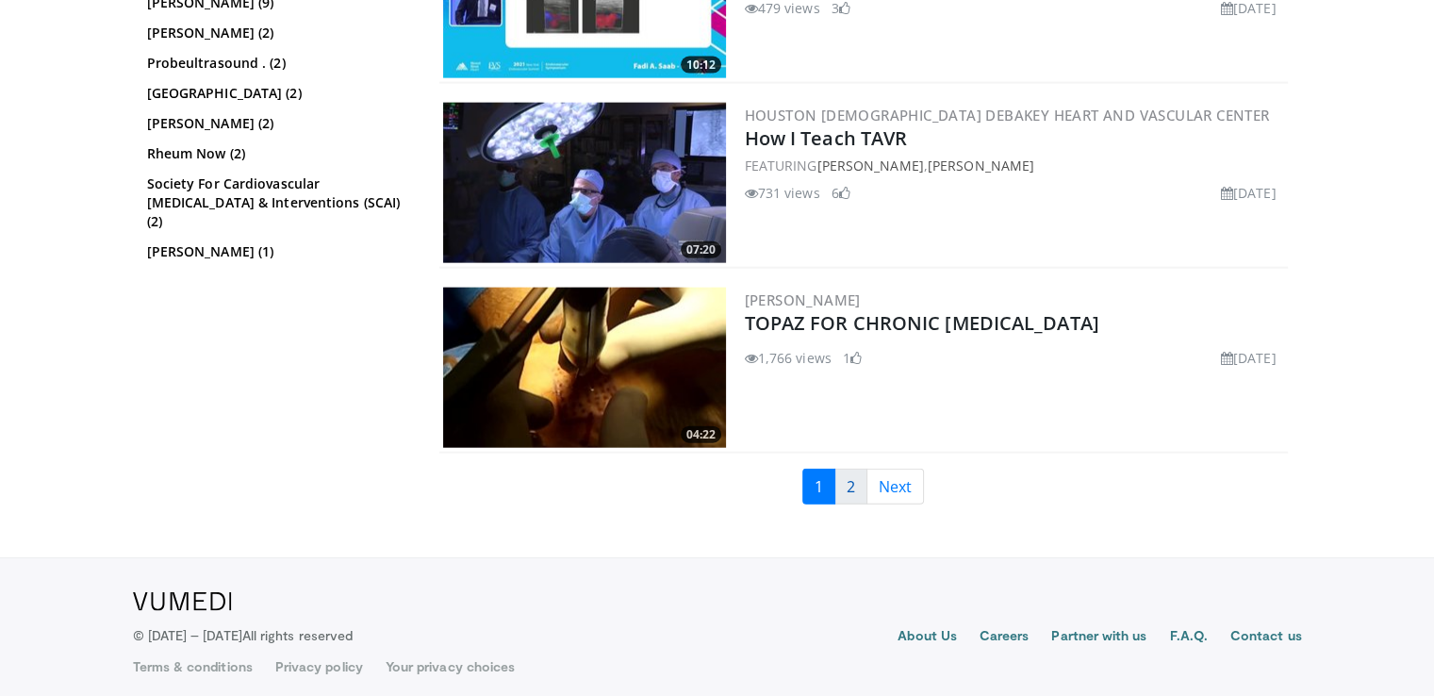
click at [853, 476] on link "2" at bounding box center [851, 487] width 33 height 36
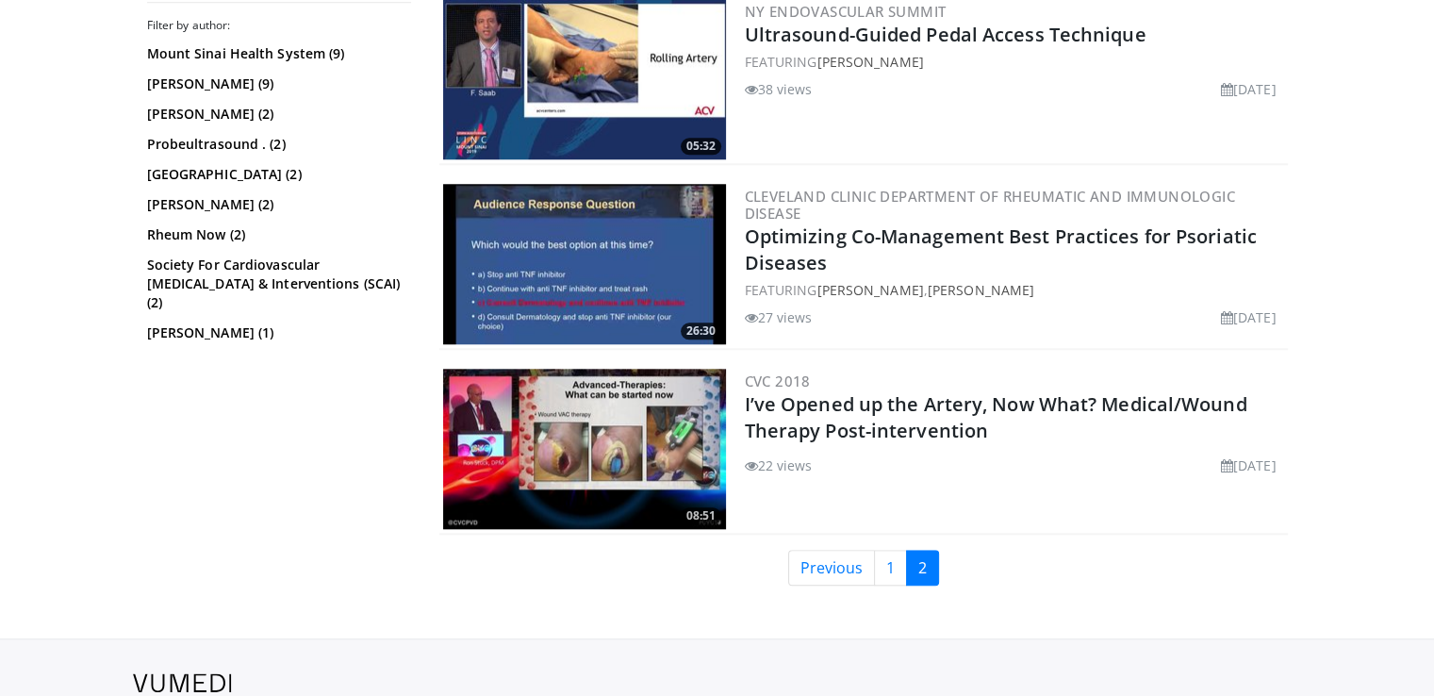
scroll to position [1825, 0]
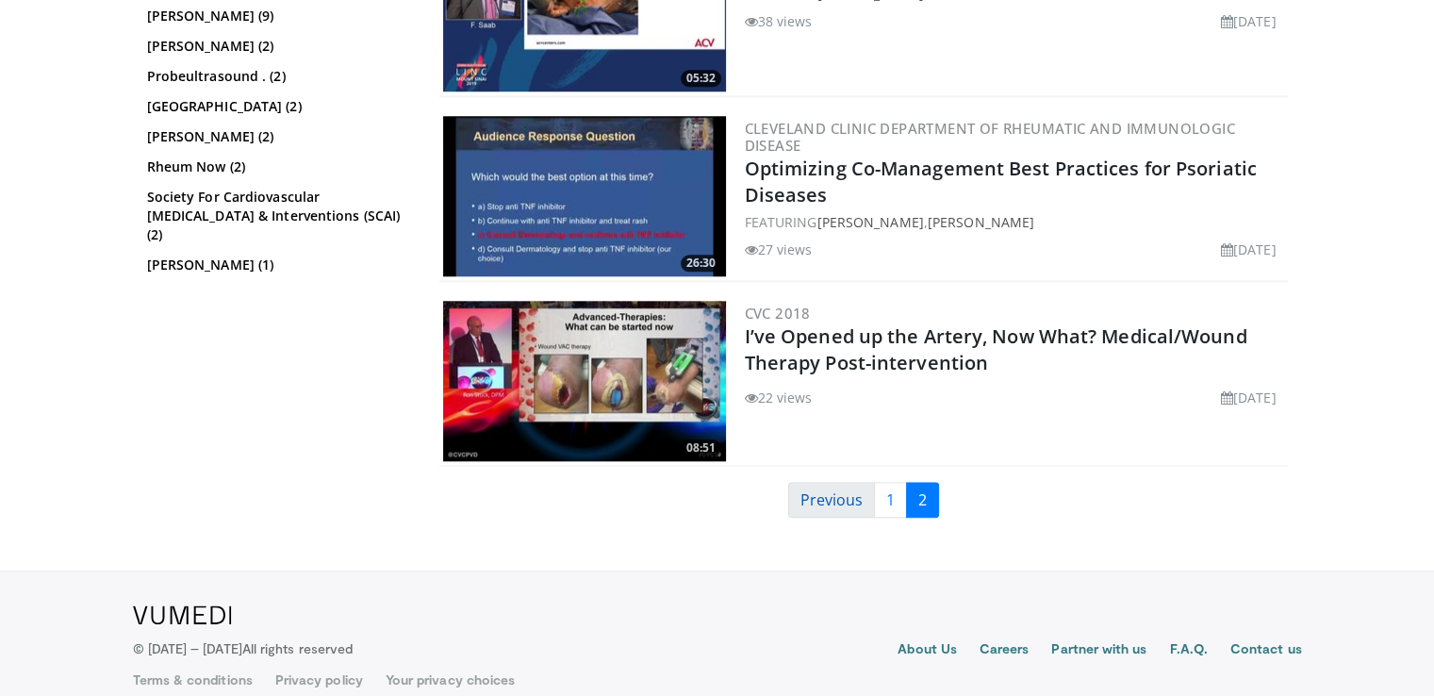
click at [837, 482] on link "Previous" at bounding box center [831, 500] width 87 height 36
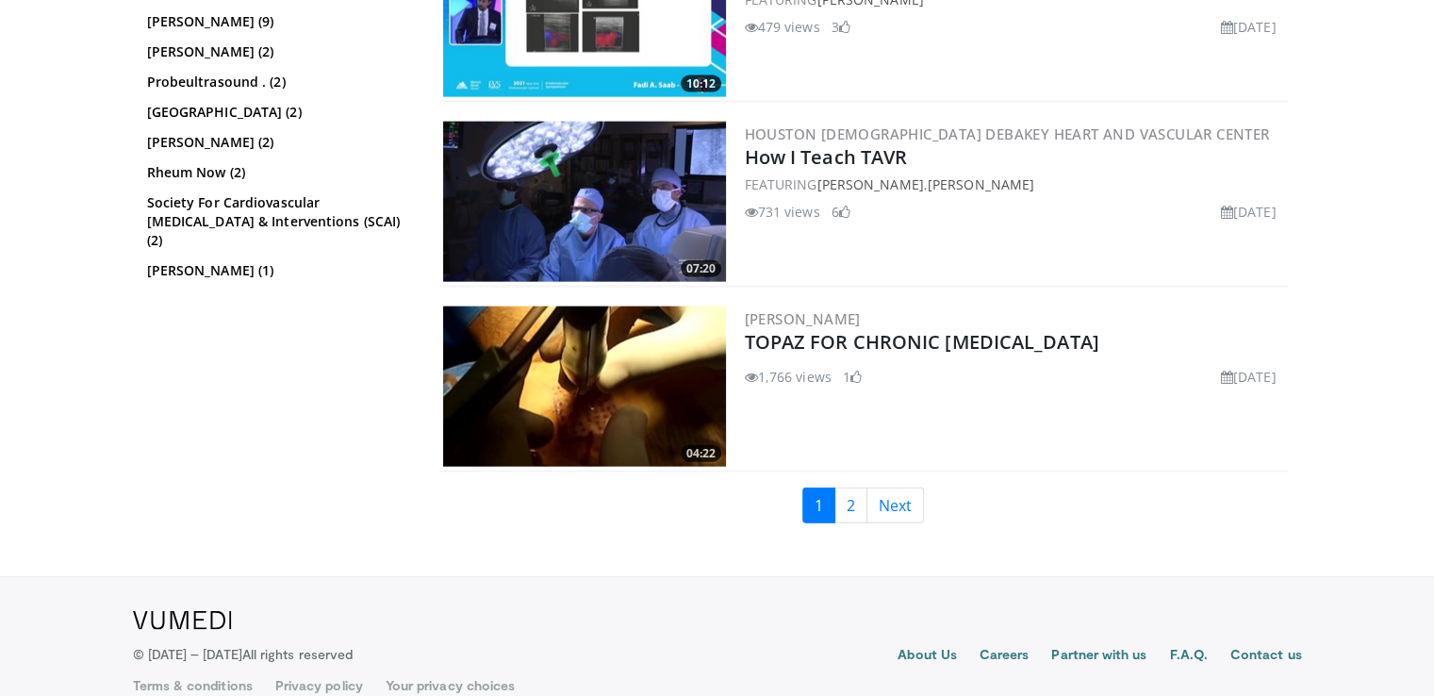
scroll to position [4407, 0]
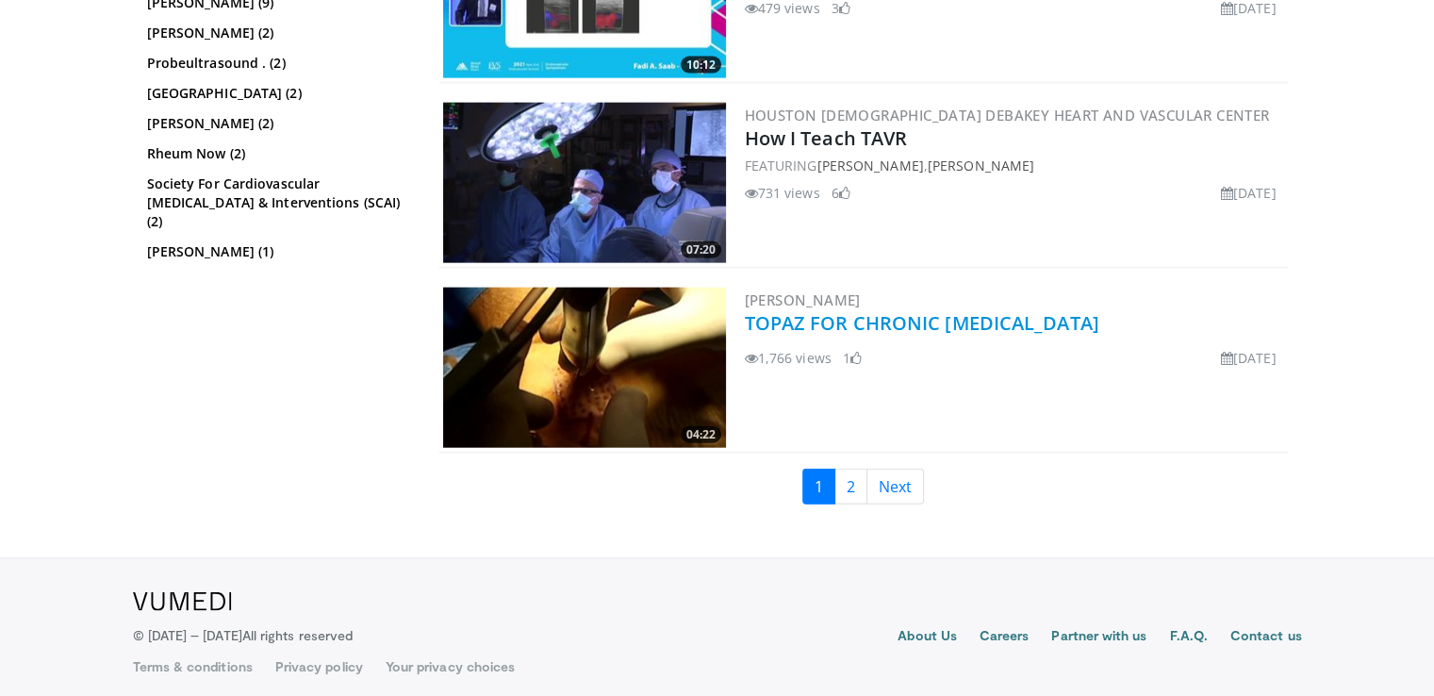
click at [889, 310] on link "TOPAZ FOR CHRONIC [MEDICAL_DATA]" at bounding box center [922, 322] width 355 height 25
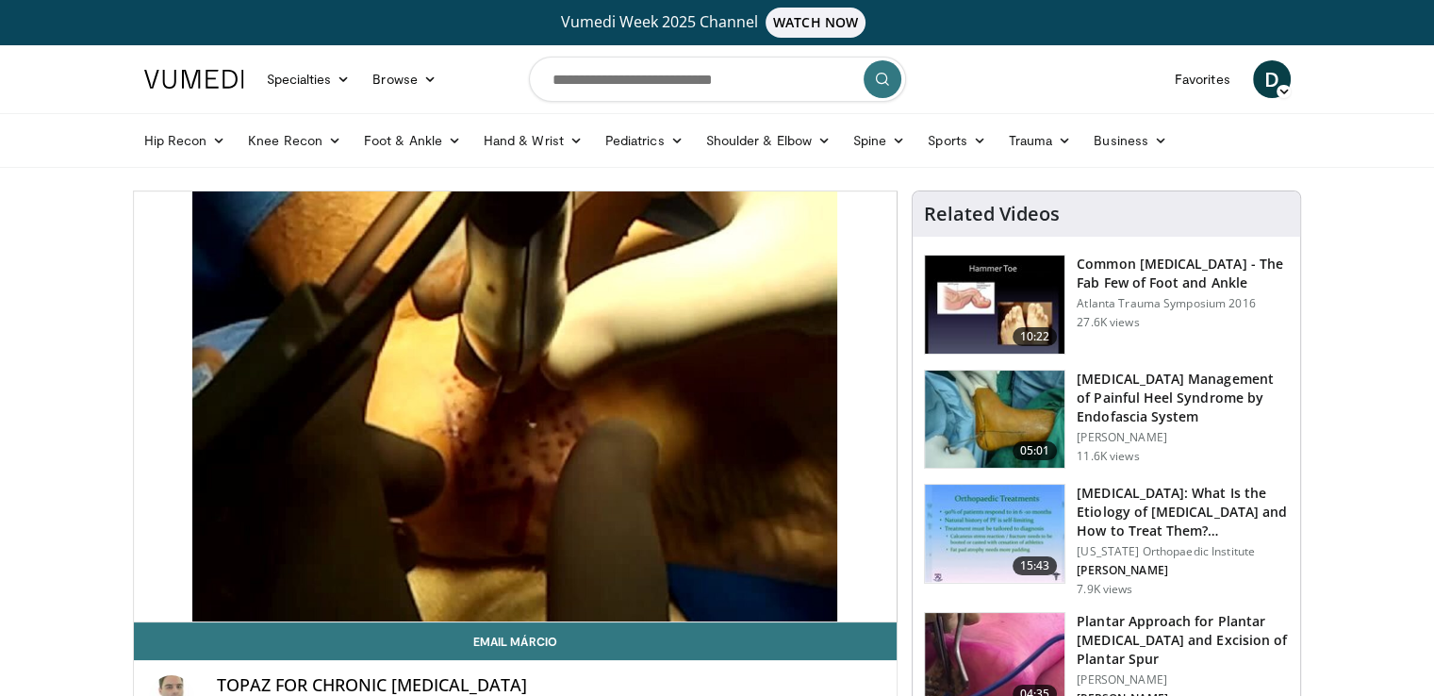
click at [1153, 399] on h3 "[MEDICAL_DATA] Management of Painful Heel Syndrome by Endofascia System" at bounding box center [1183, 398] width 212 height 57
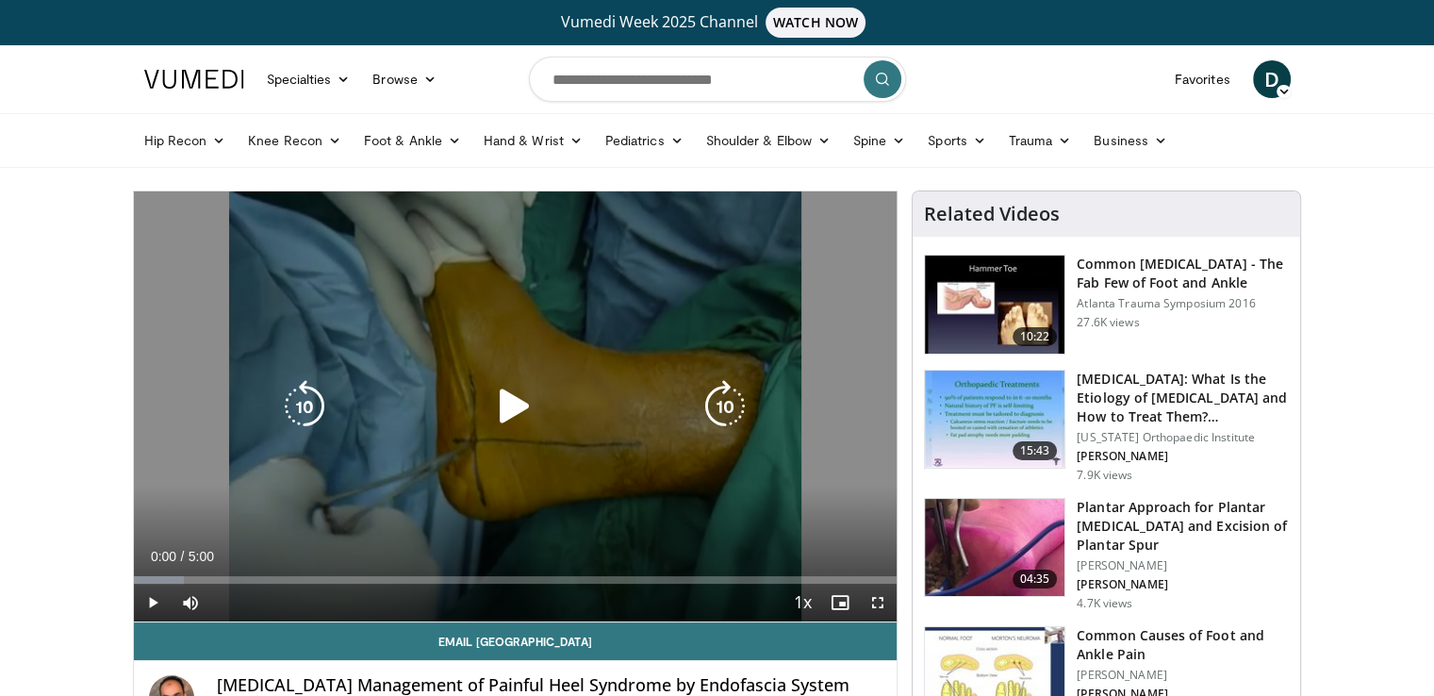
click at [507, 422] on icon "Video Player" at bounding box center [515, 406] width 53 height 53
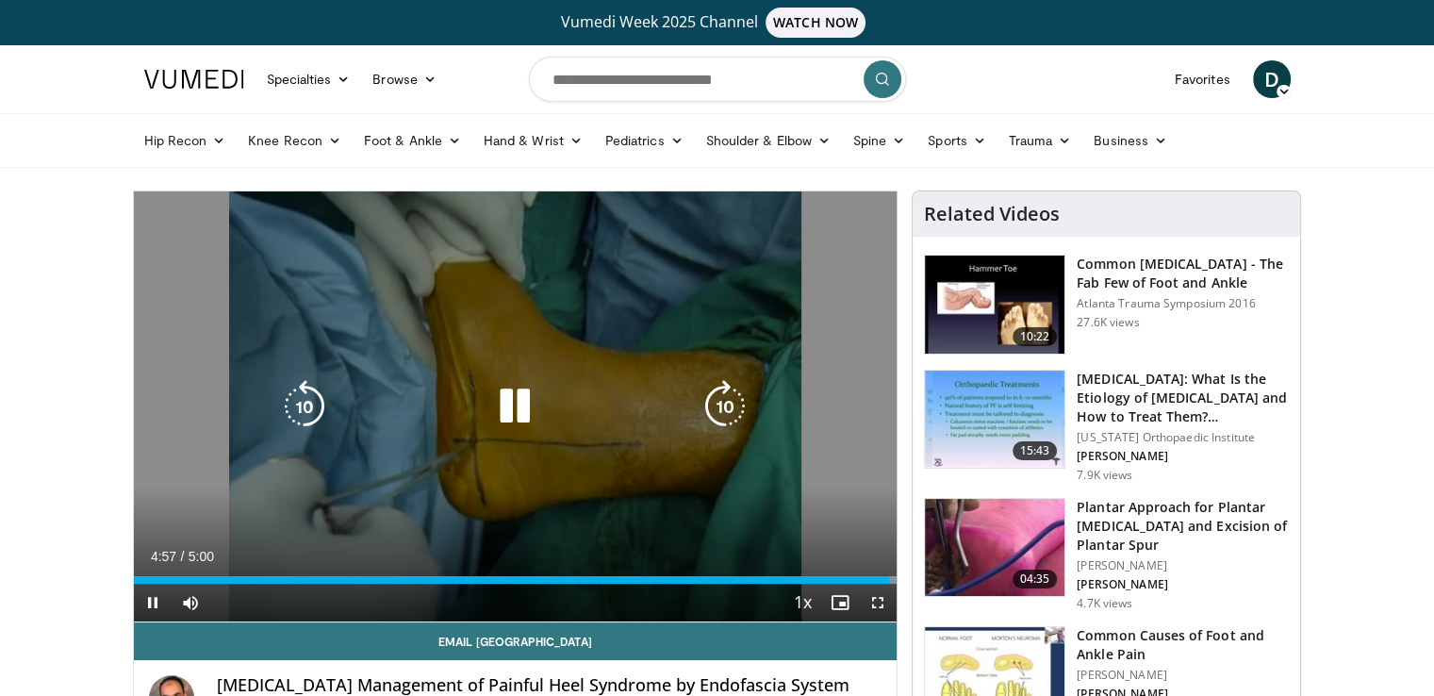
click at [773, 467] on div "10 seconds Tap to unmute" at bounding box center [516, 406] width 764 height 430
click at [803, 487] on div "10 seconds Tap to unmute" at bounding box center [516, 406] width 764 height 430
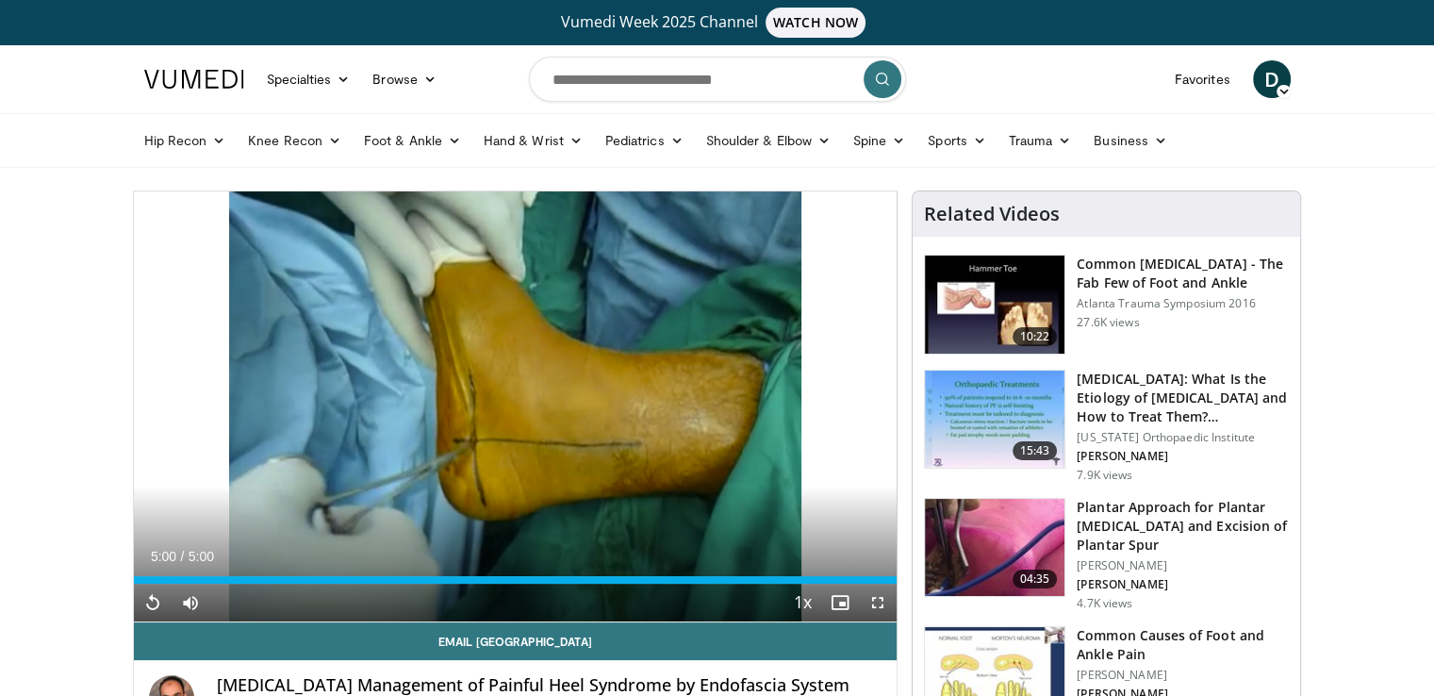
click at [803, 487] on div "10 seconds Tap to unmute" at bounding box center [516, 406] width 764 height 430
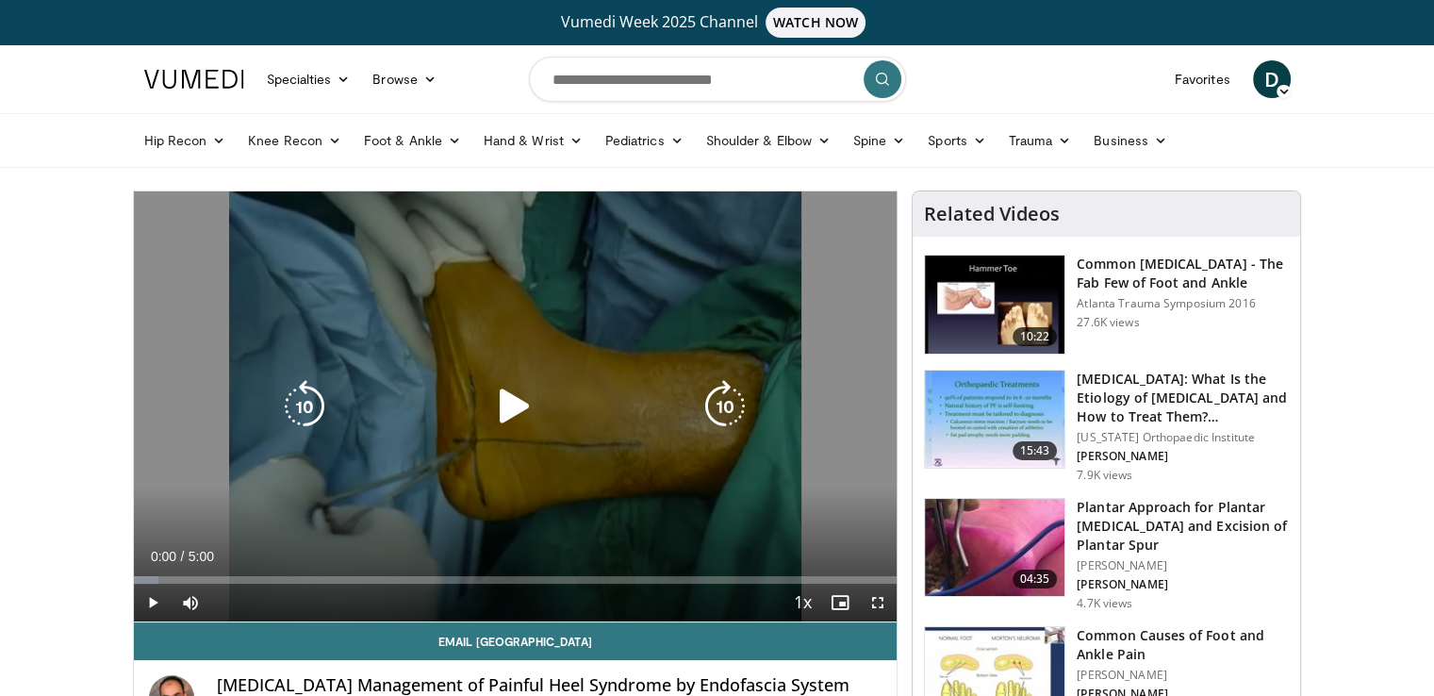
click at [519, 409] on icon "Video Player" at bounding box center [515, 406] width 53 height 53
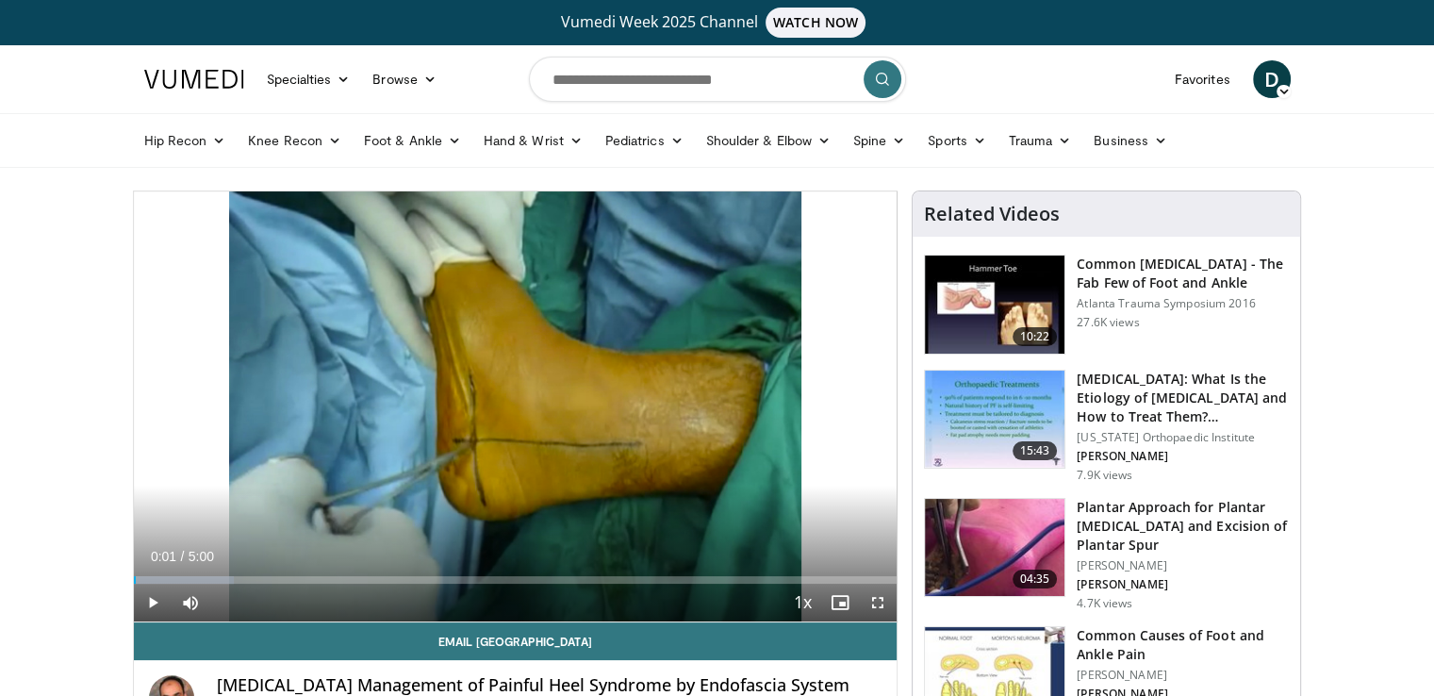
click at [1075, 527] on link "04:35 Plantar Approach for Plantar [MEDICAL_DATA] and Excision of Plantar Spur …" at bounding box center [1106, 554] width 365 height 113
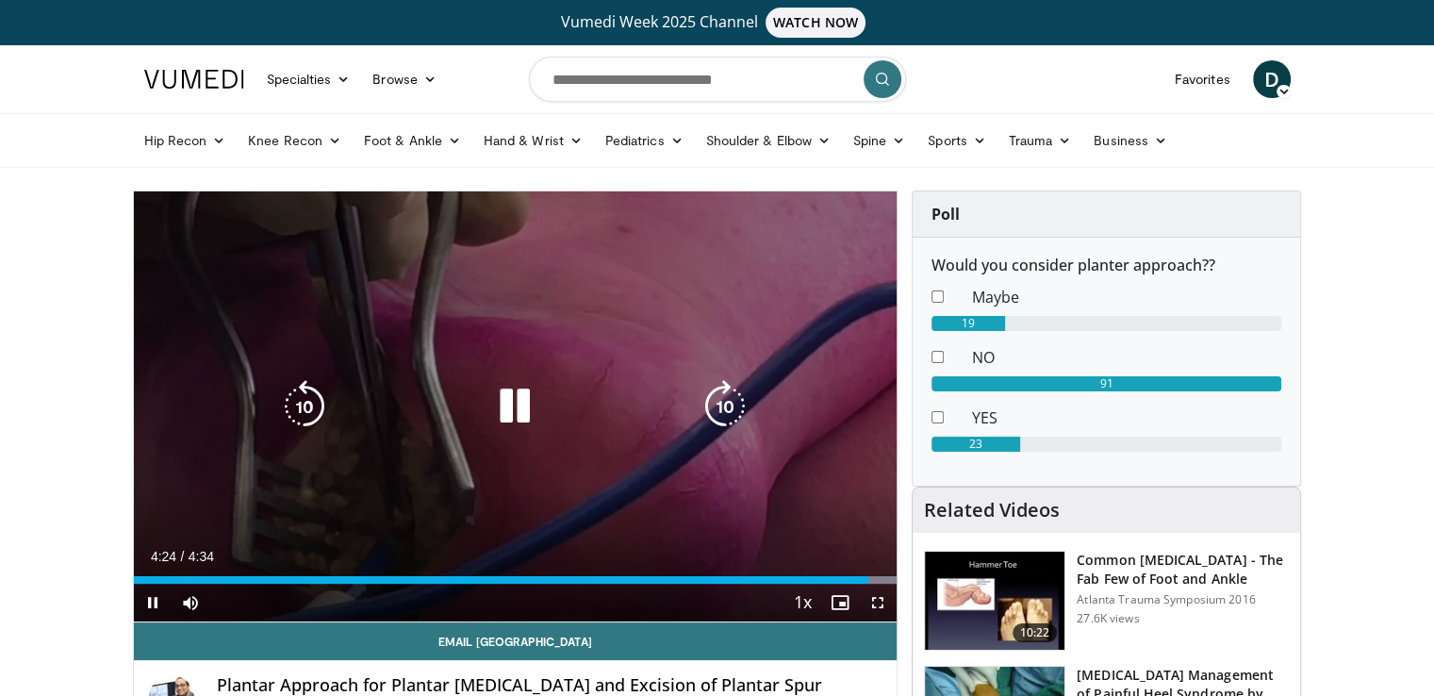
click at [691, 367] on div "10 seconds Tap to unmute" at bounding box center [516, 406] width 764 height 430
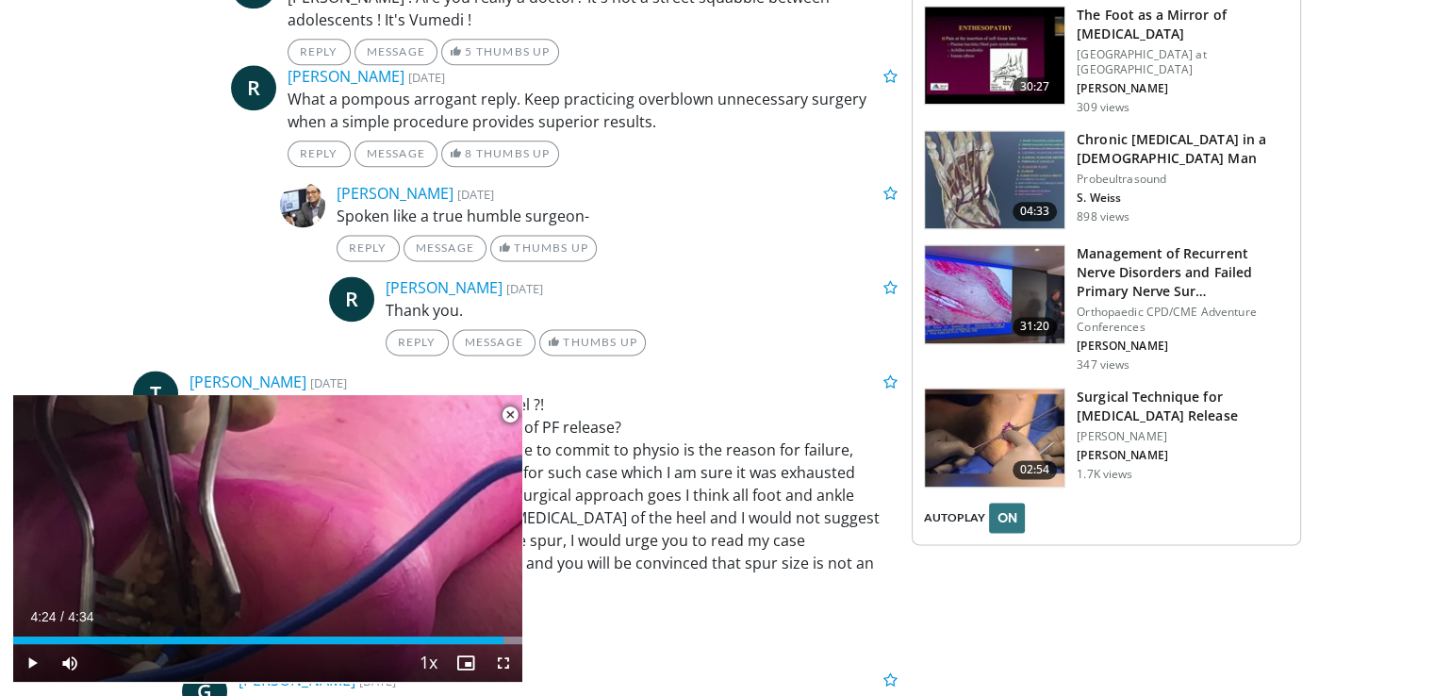
scroll to position [2490, 0]
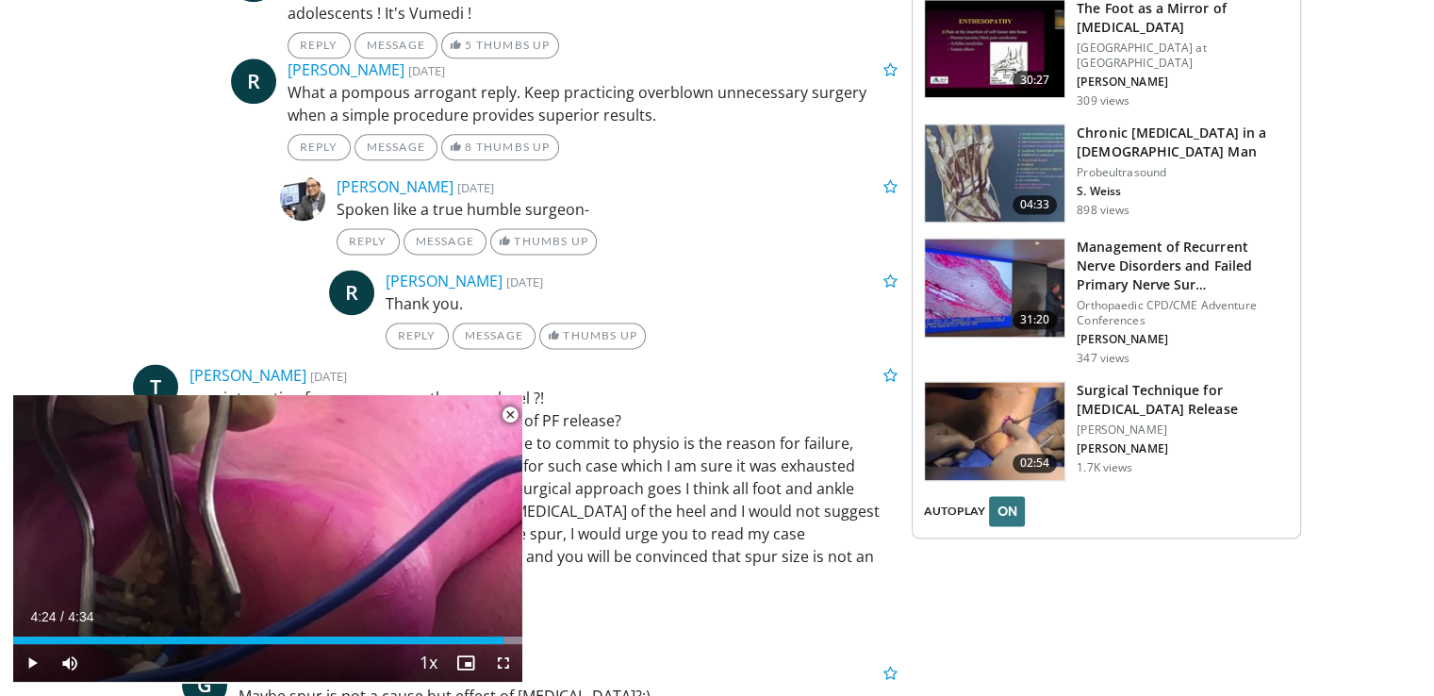
click at [1007, 436] on img at bounding box center [995, 431] width 140 height 98
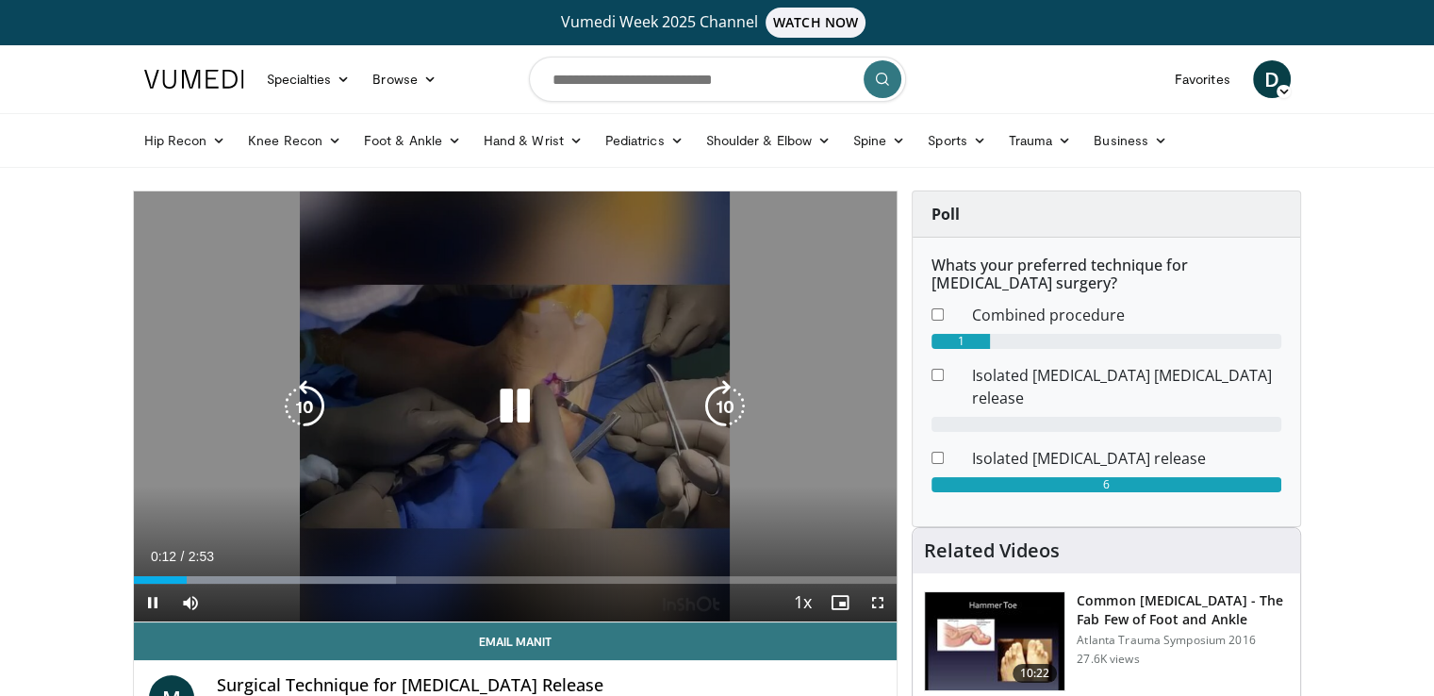
click at [612, 375] on div "10 seconds Tap to unmute" at bounding box center [516, 406] width 764 height 430
